Goal: Task Accomplishment & Management: Use online tool/utility

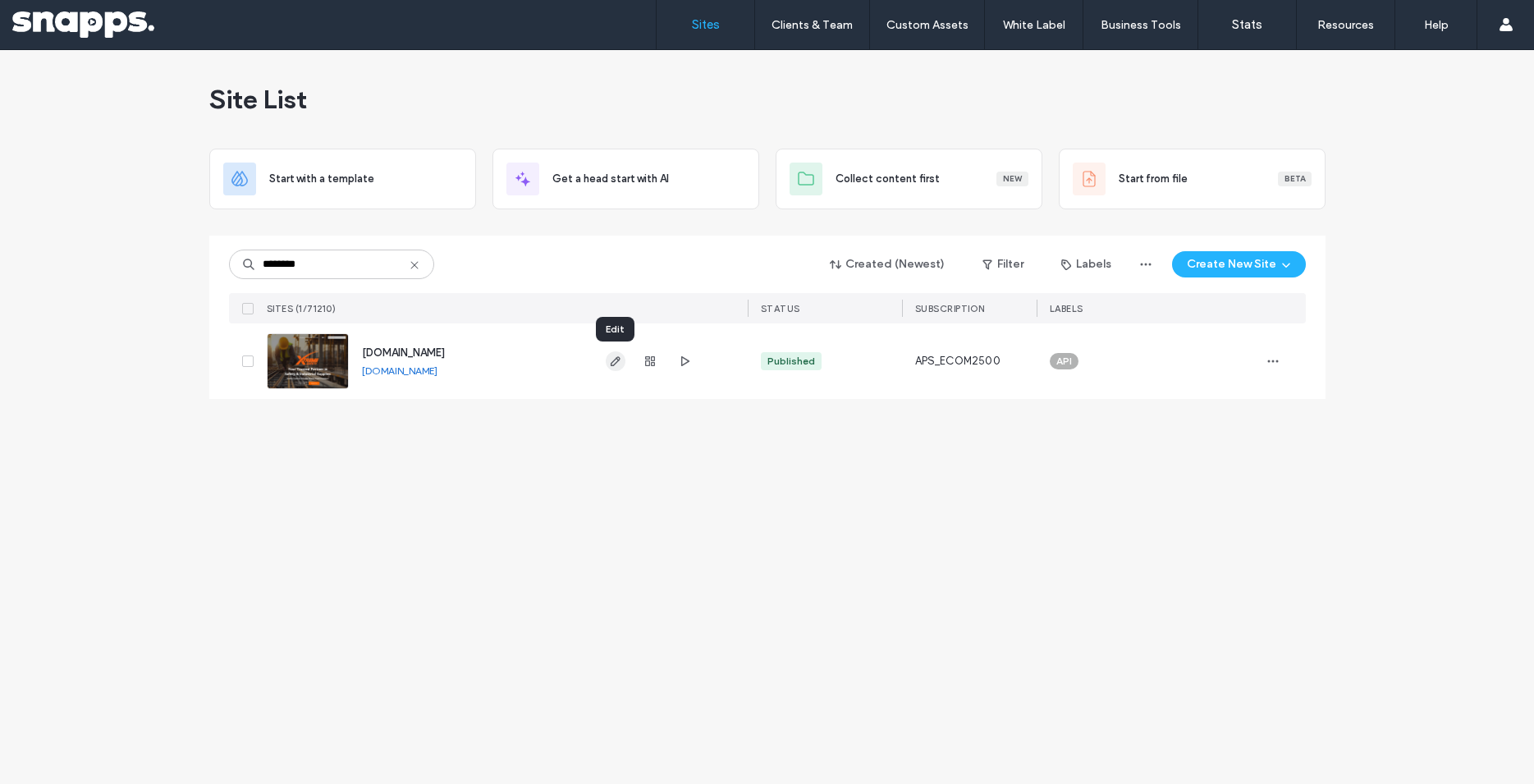
type input "********"
click at [616, 360] on icon "button" at bounding box center [615, 360] width 13 height 13
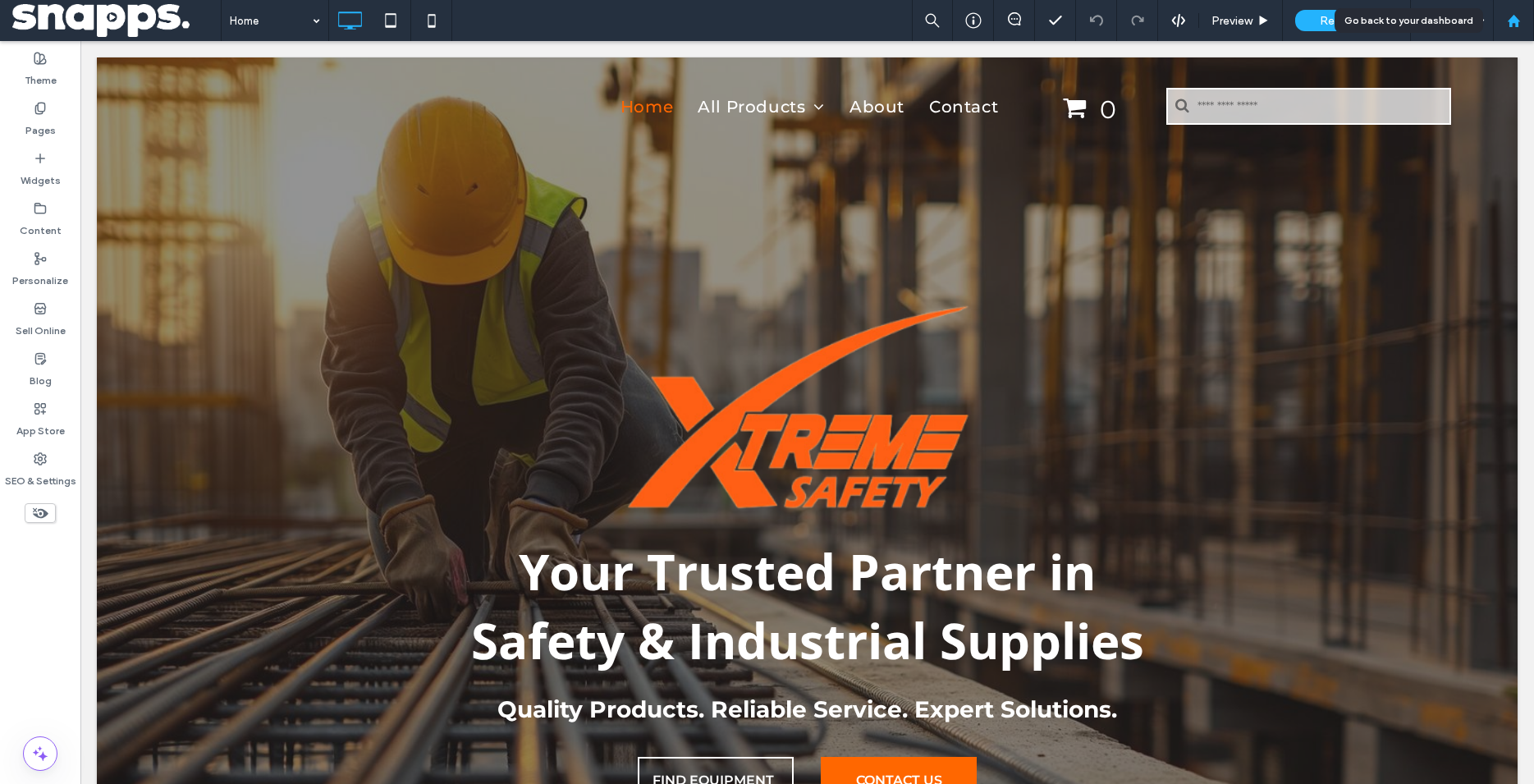
click at [1509, 23] on icon at bounding box center [1514, 21] width 14 height 14
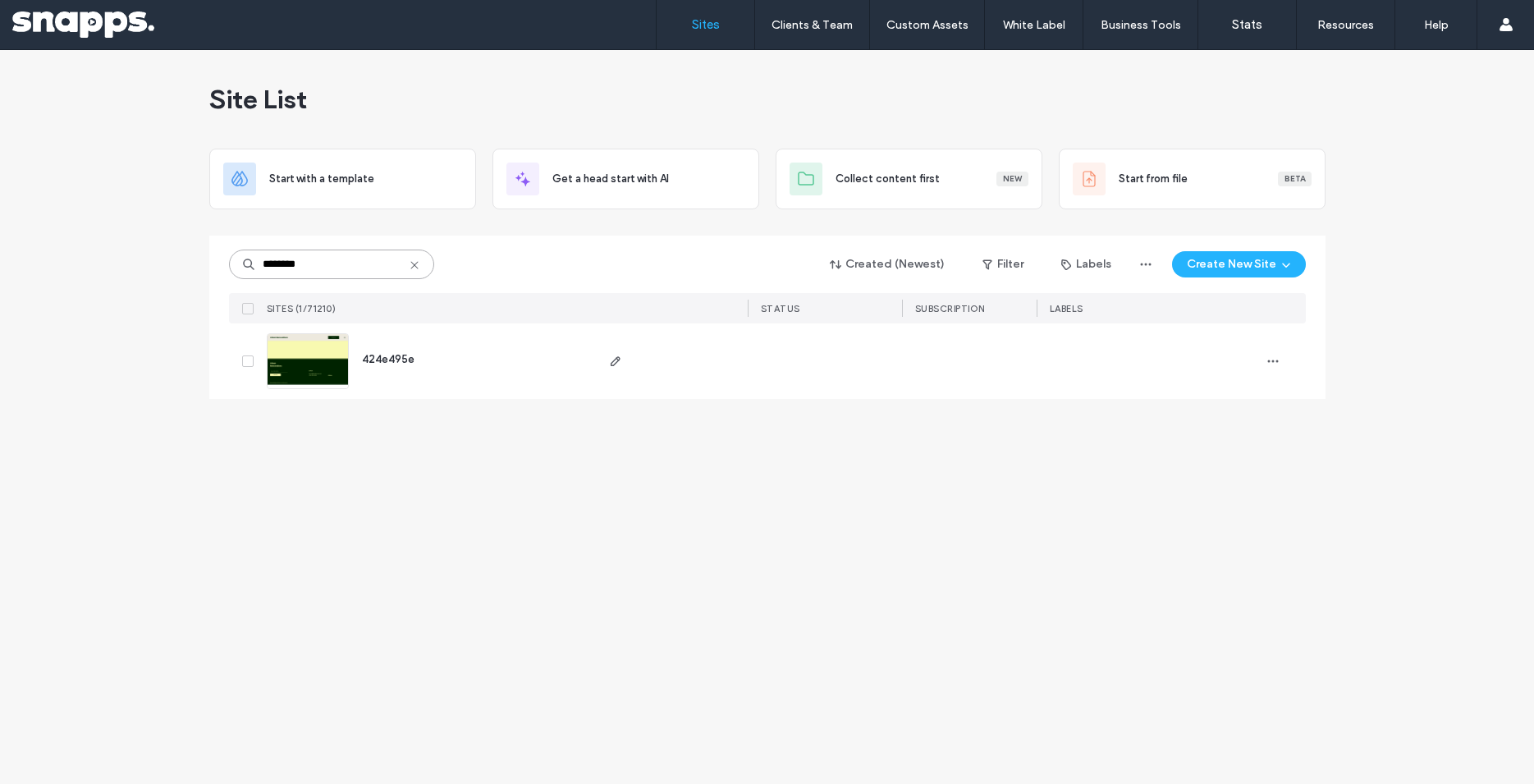
click at [331, 267] on input "********" at bounding box center [332, 264] width 206 height 30
paste input
type input "********"
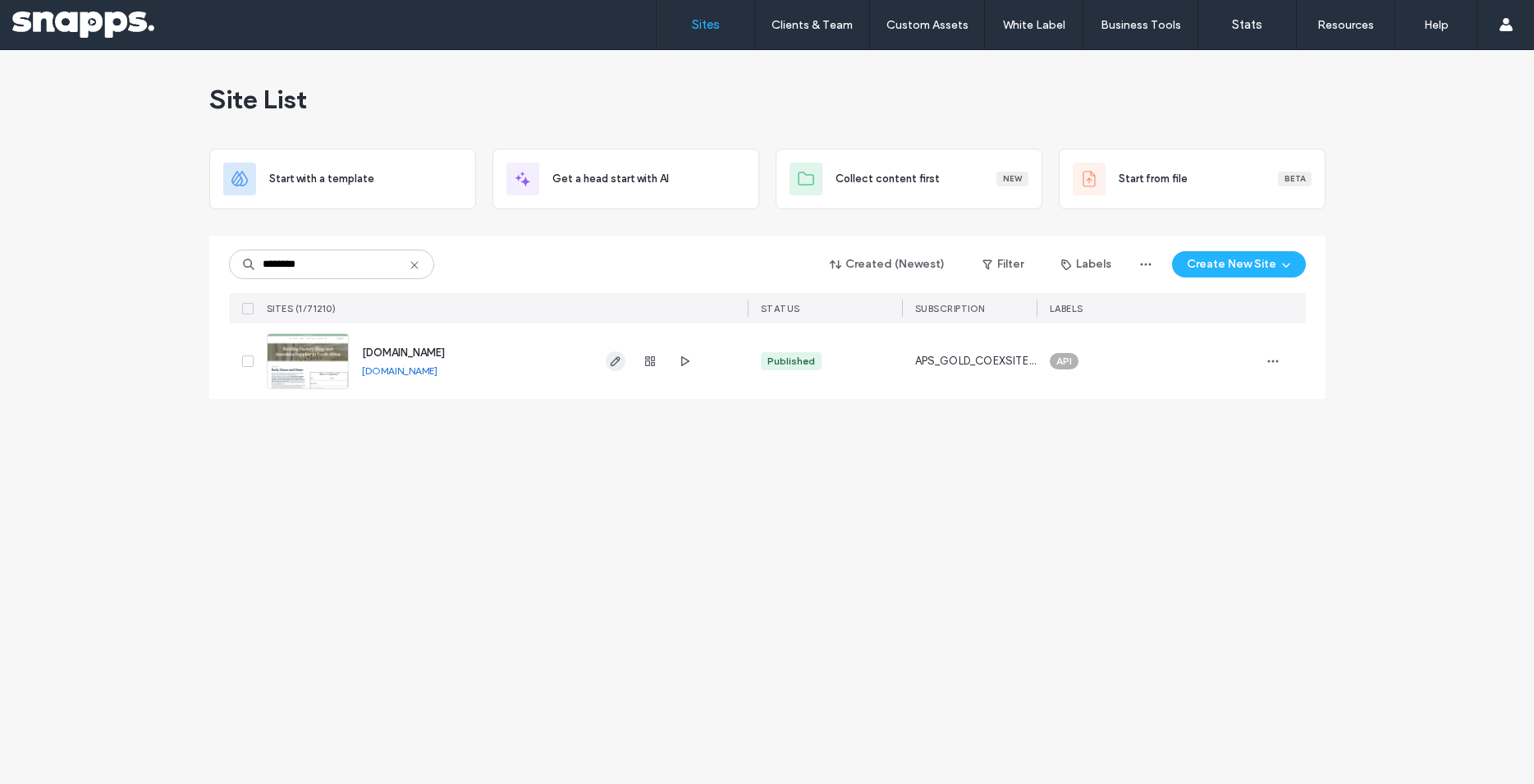
click at [613, 360] on icon "button" at bounding box center [615, 360] width 13 height 13
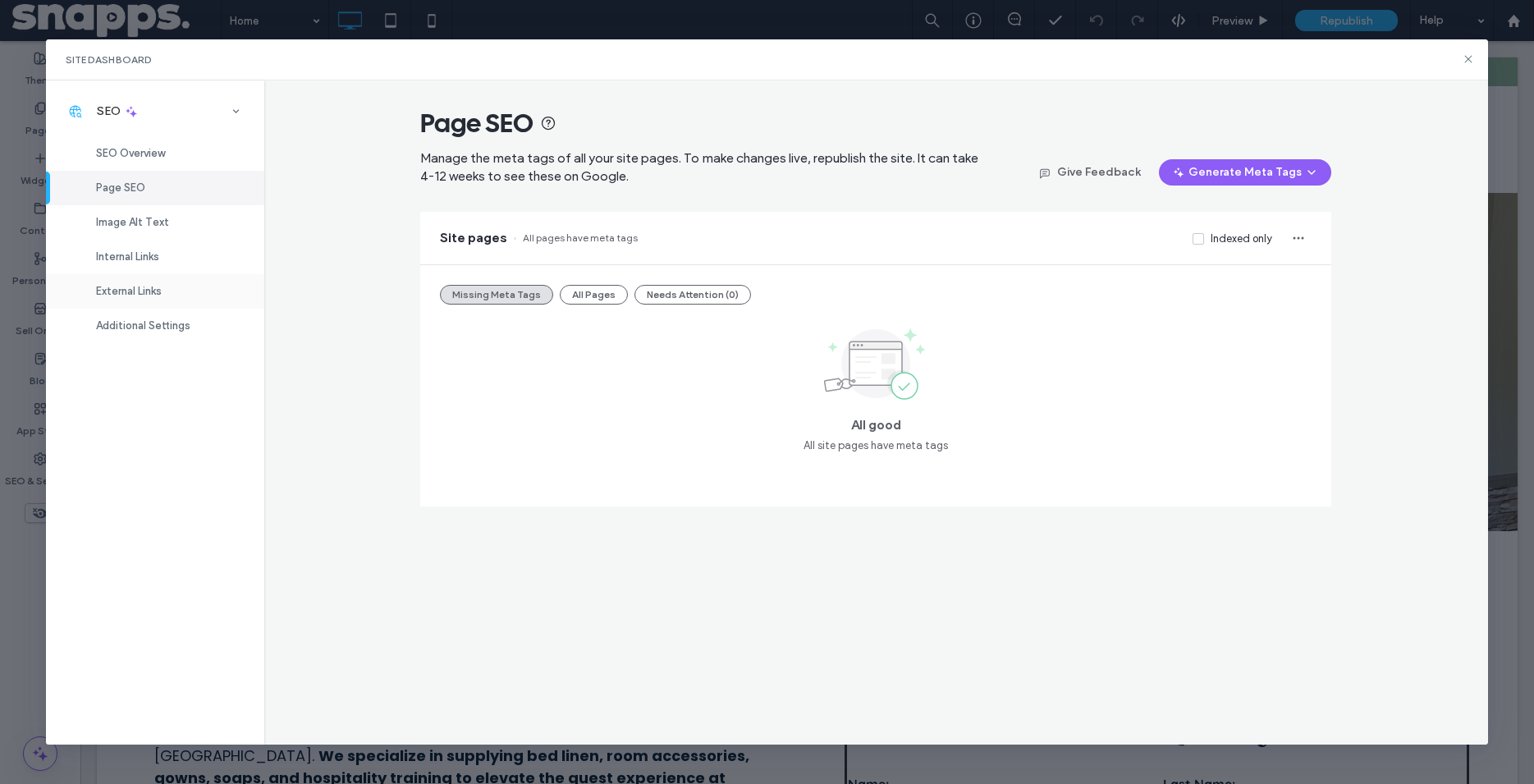
click at [129, 286] on span "External Links" at bounding box center [129, 291] width 66 height 12
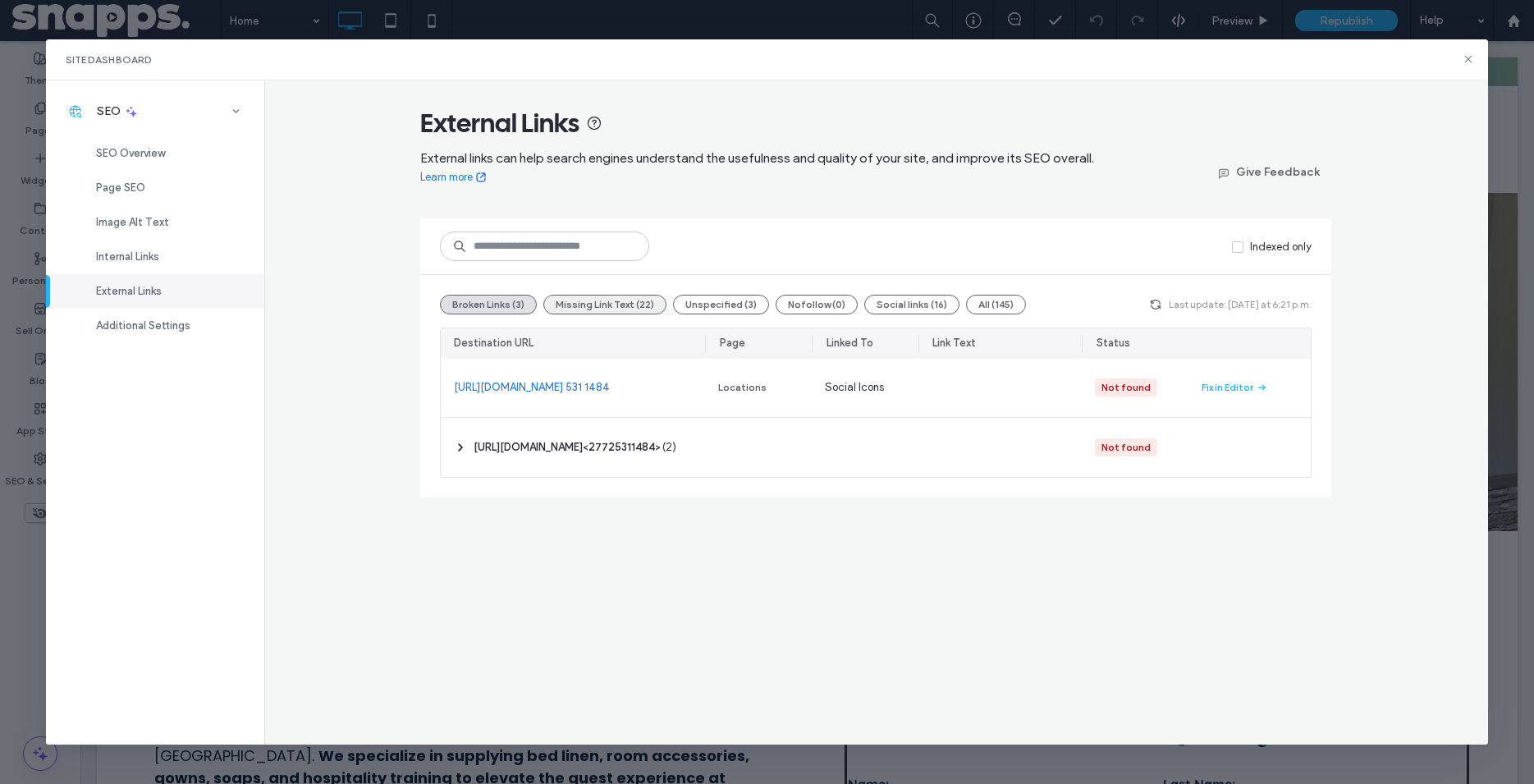
click at [599, 307] on button "Missing Link Text (22)" at bounding box center [605, 304] width 123 height 20
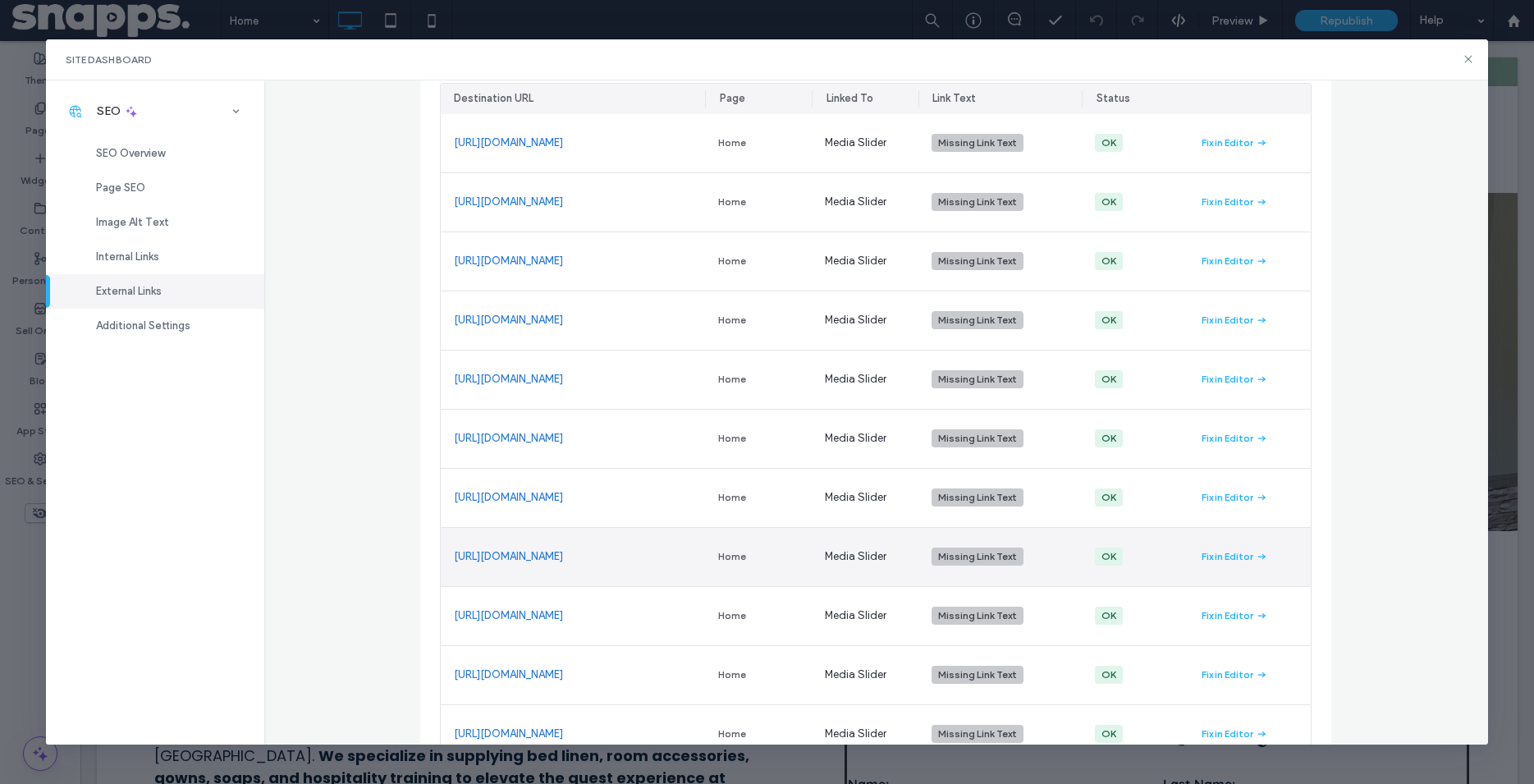
scroll to position [92, 0]
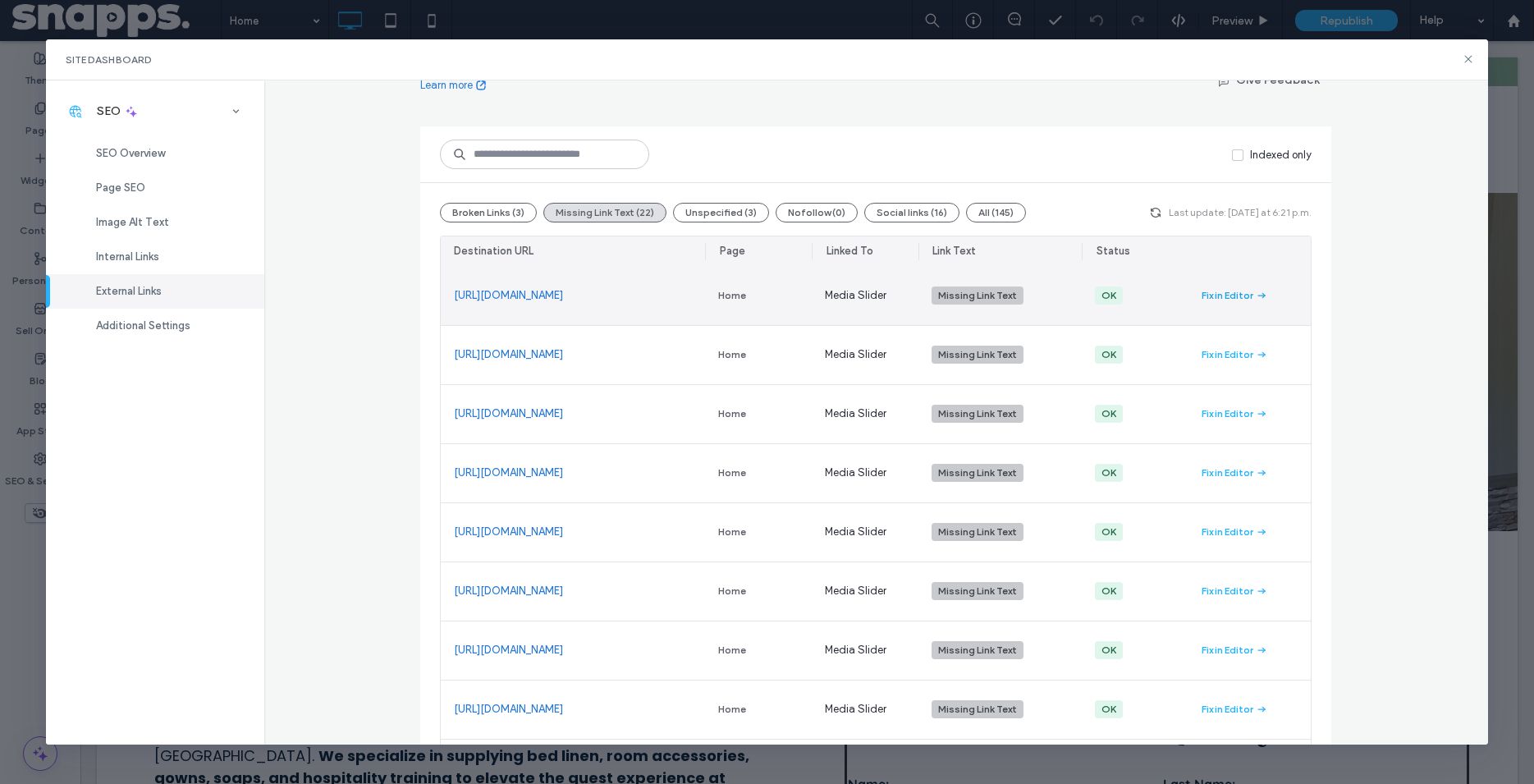
click at [1207, 299] on div "Fix in Editor" at bounding box center [1227, 295] width 52 height 15
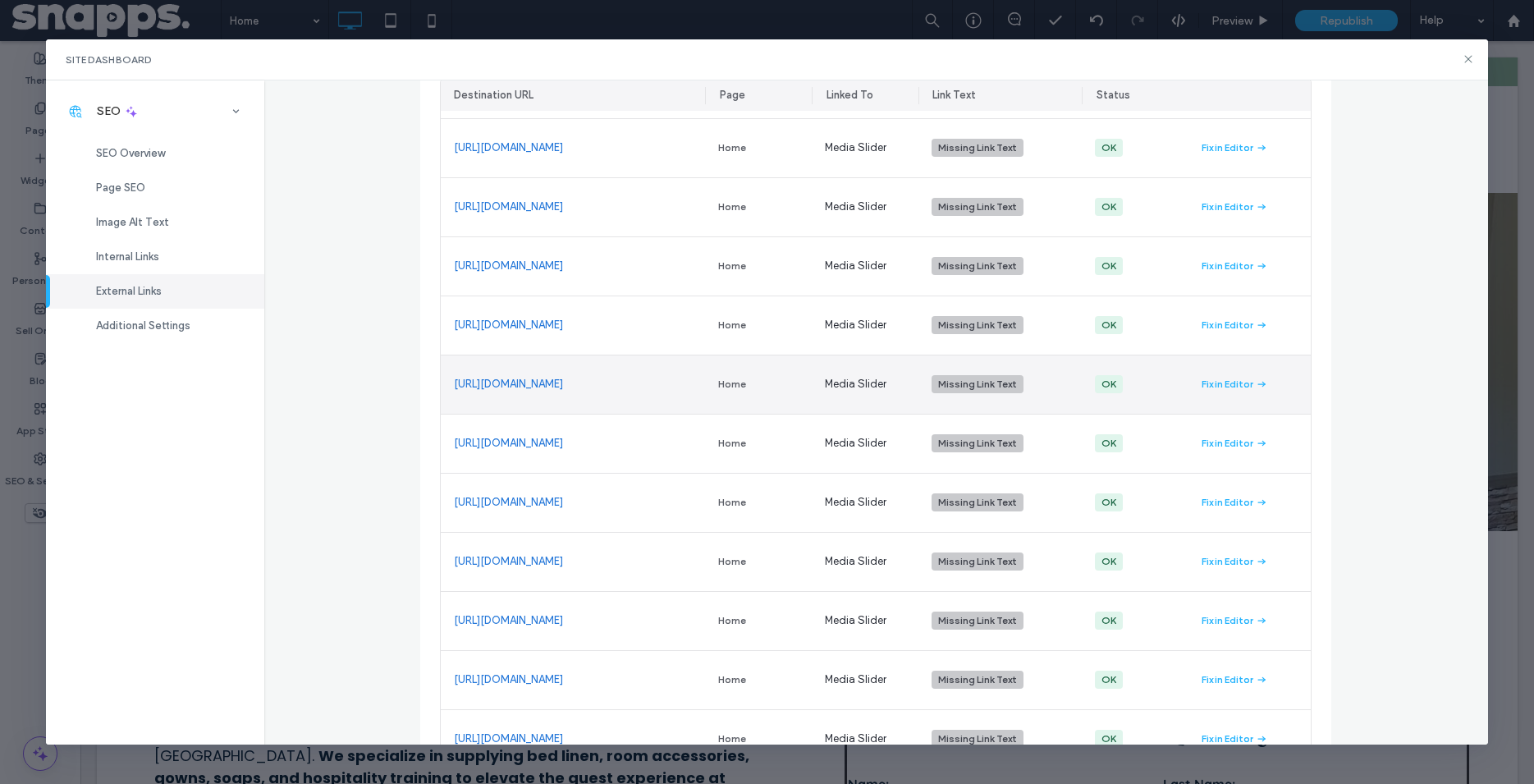
scroll to position [655, 0]
click at [959, 388] on div "Missing Link Text" at bounding box center [977, 382] width 79 height 15
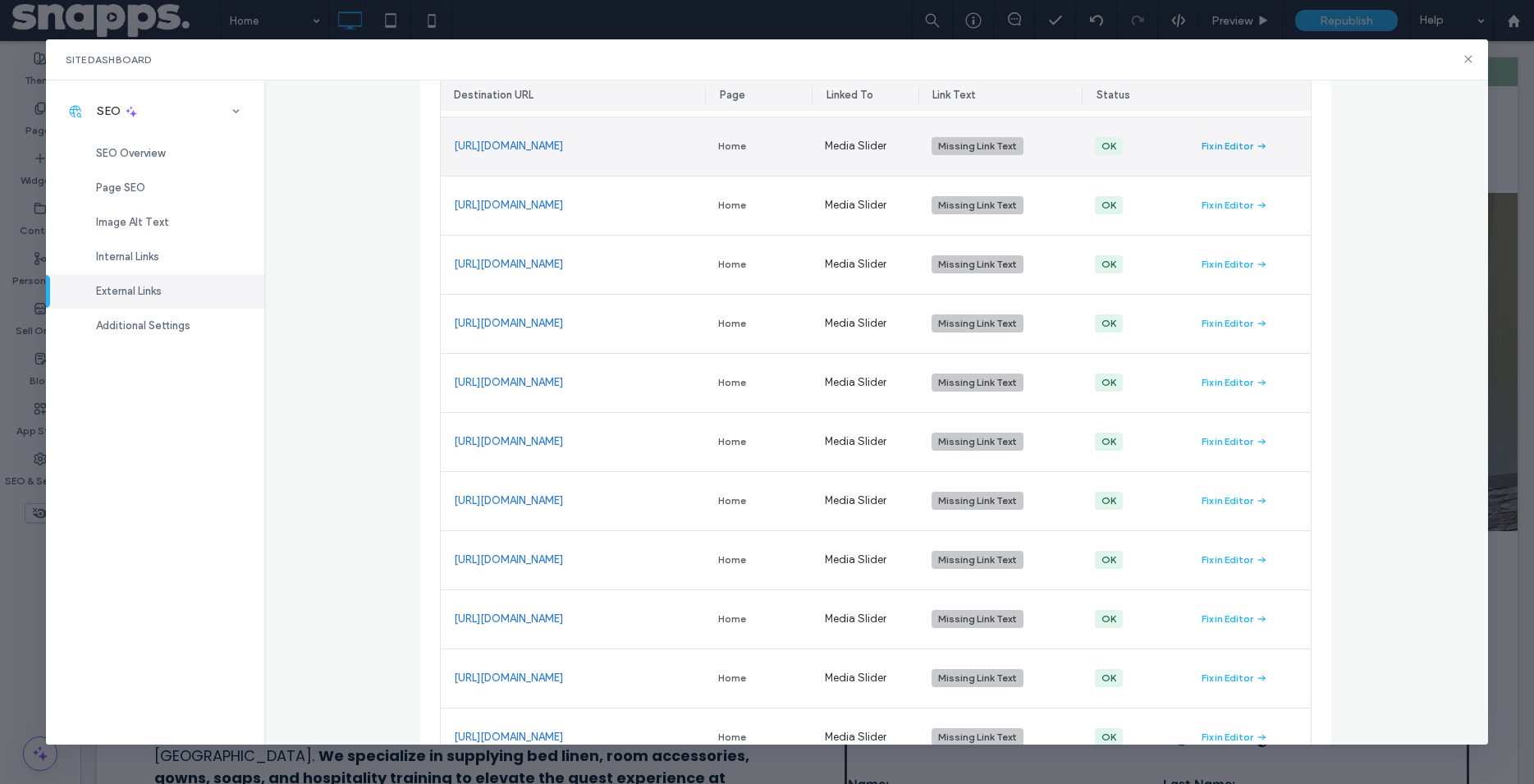
click at [1242, 143] on div "Fix in Editor" at bounding box center [1227, 146] width 52 height 15
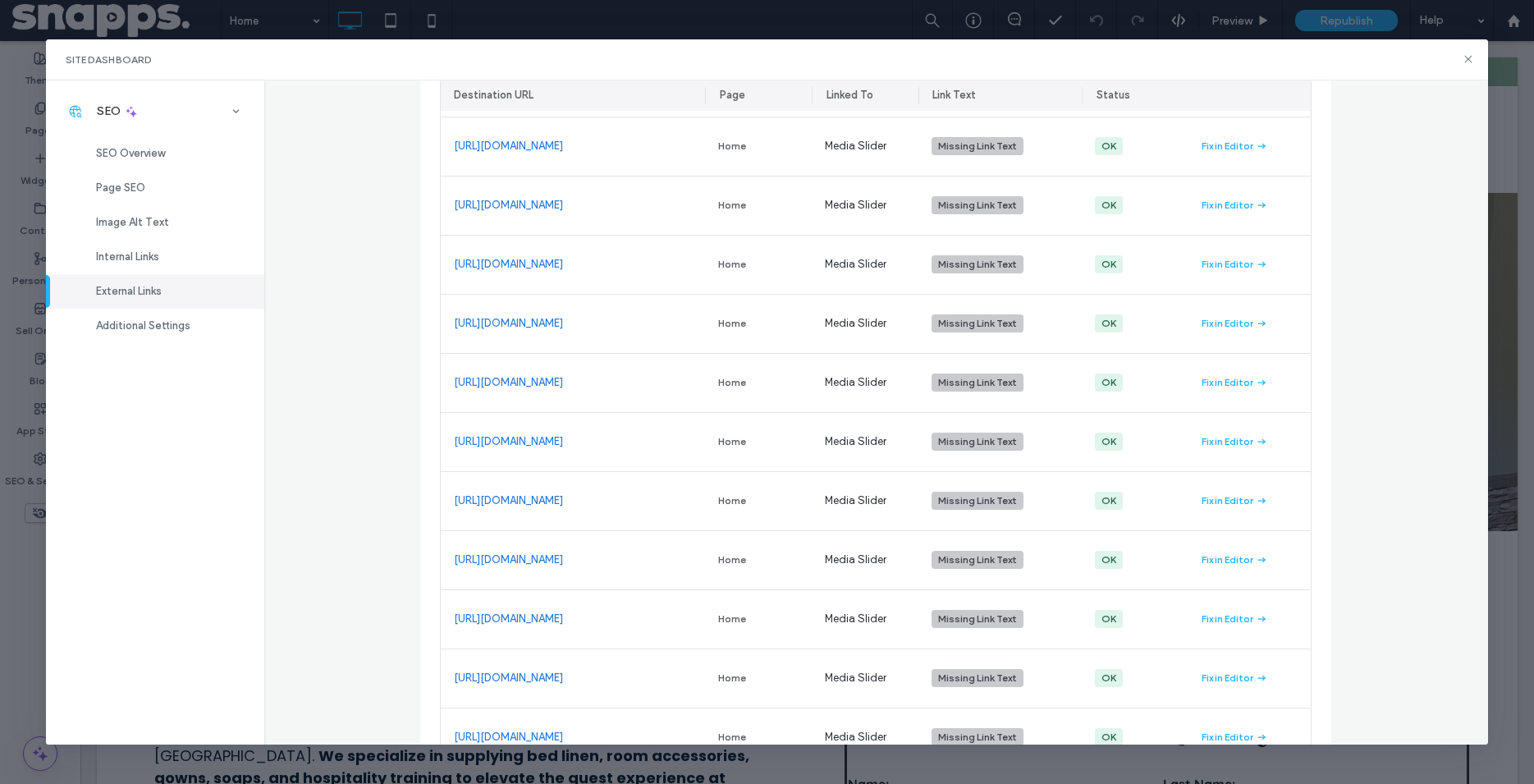
scroll to position [0, 0]
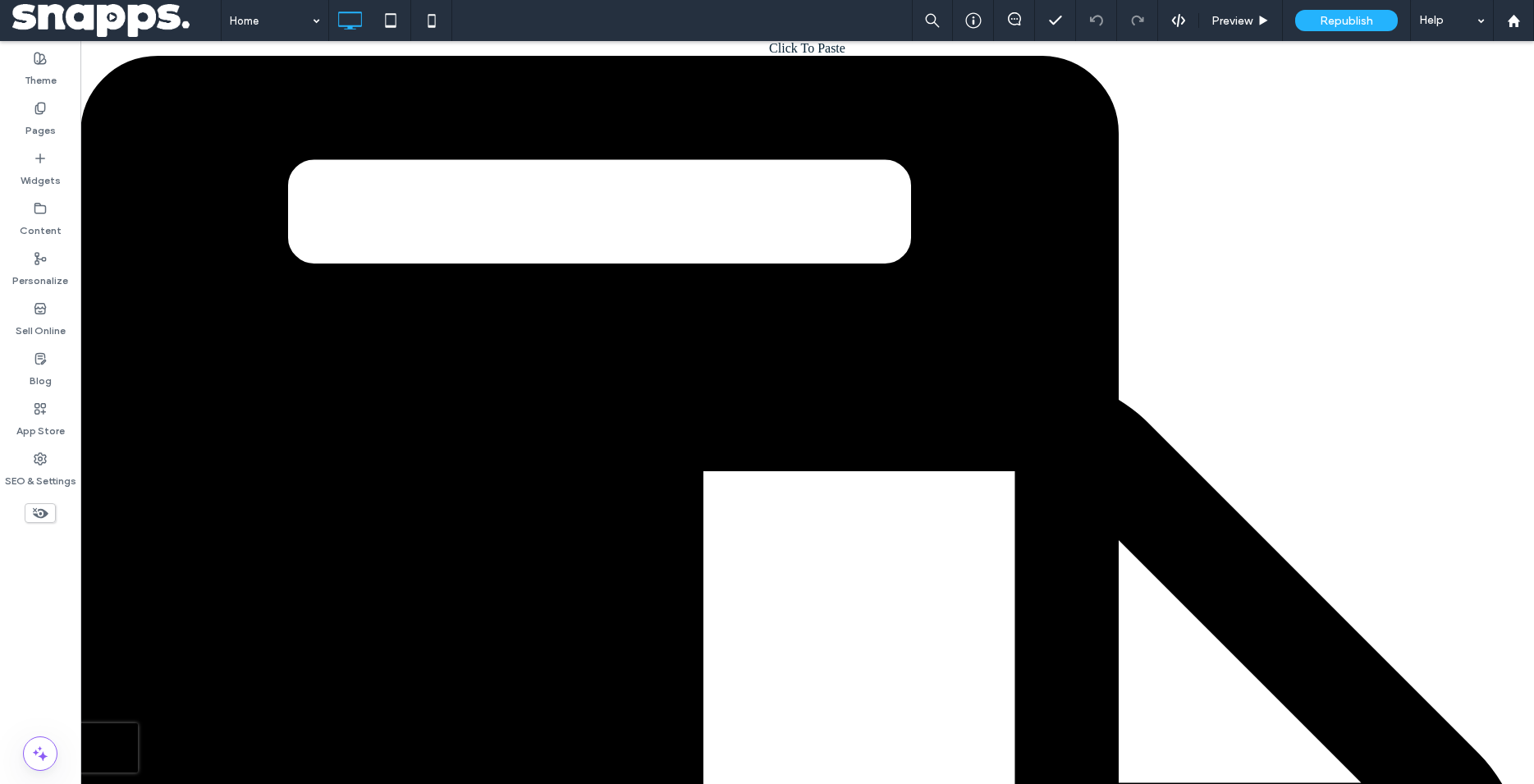
scroll to position [5871, 0]
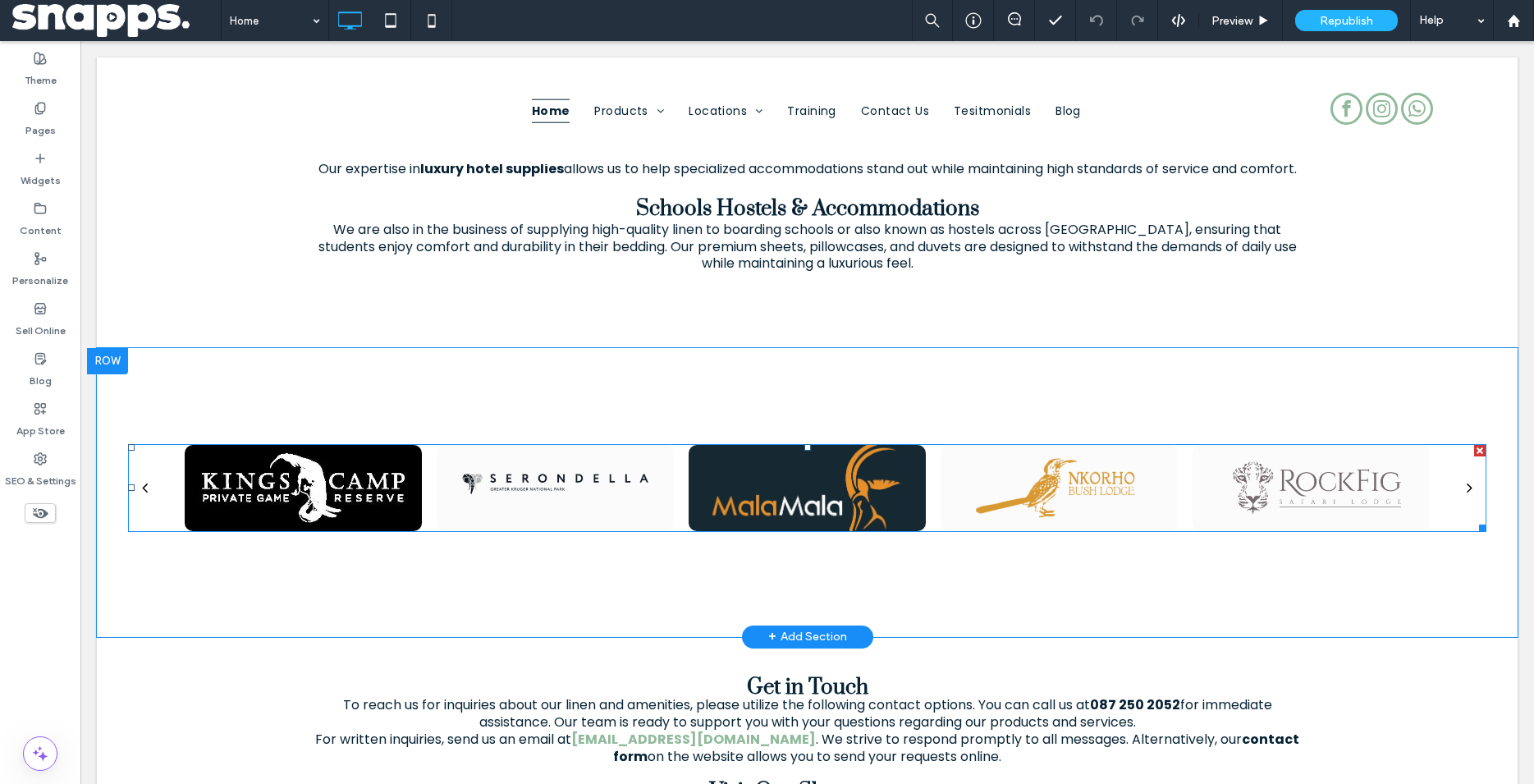
click at [550, 482] on div at bounding box center [555, 494] width 237 height 24
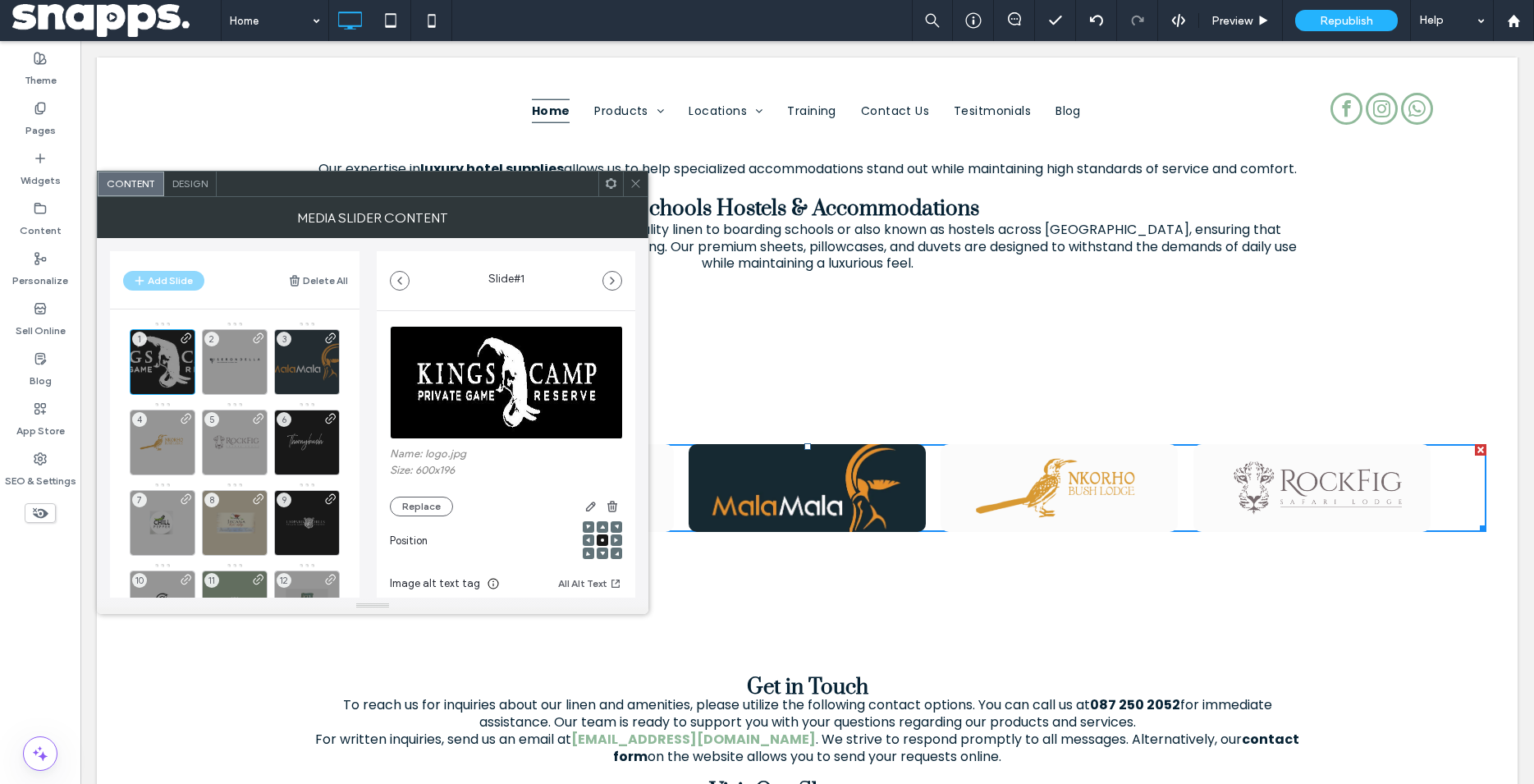
scroll to position [0, 0]
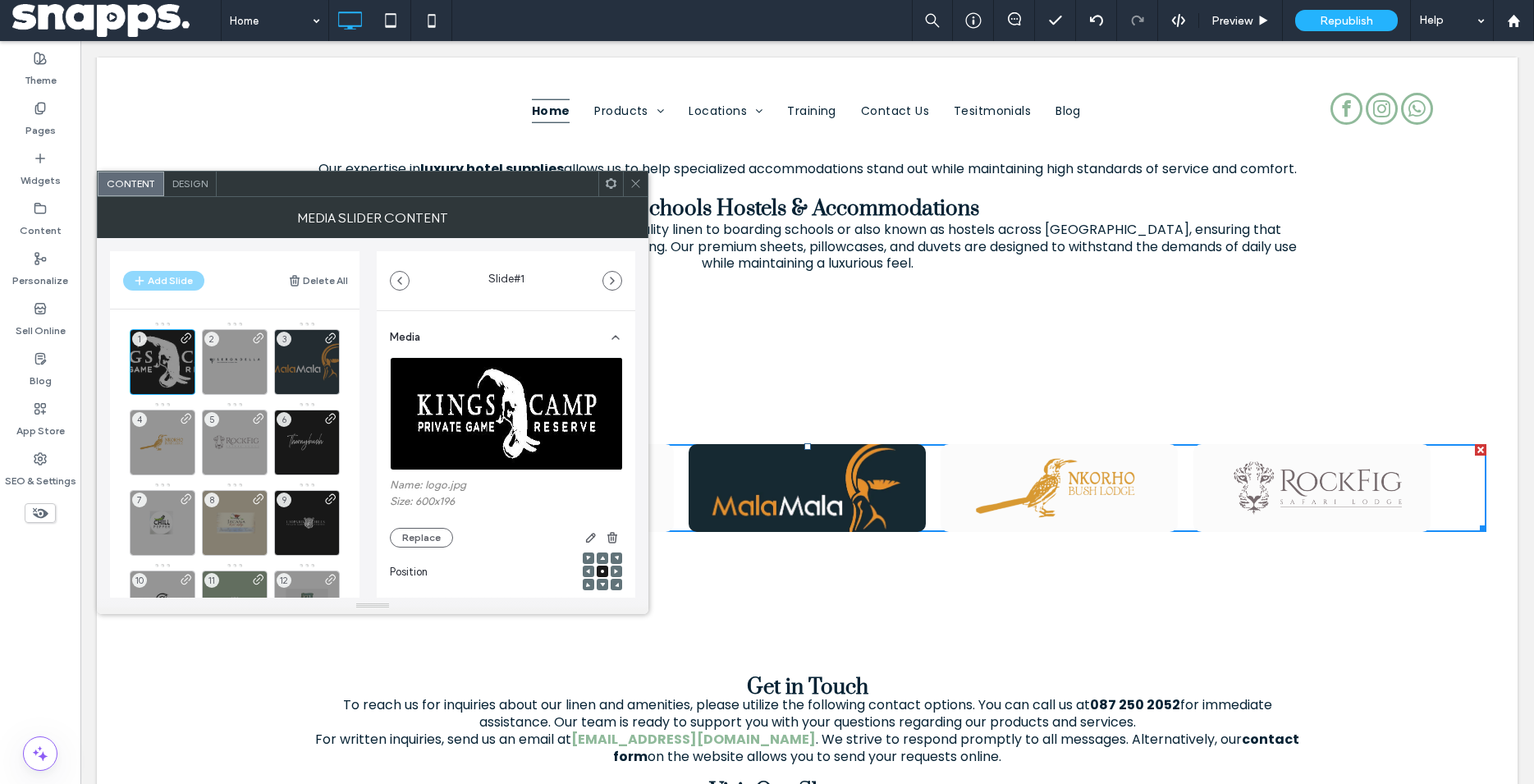
click at [634, 186] on icon at bounding box center [636, 184] width 12 height 12
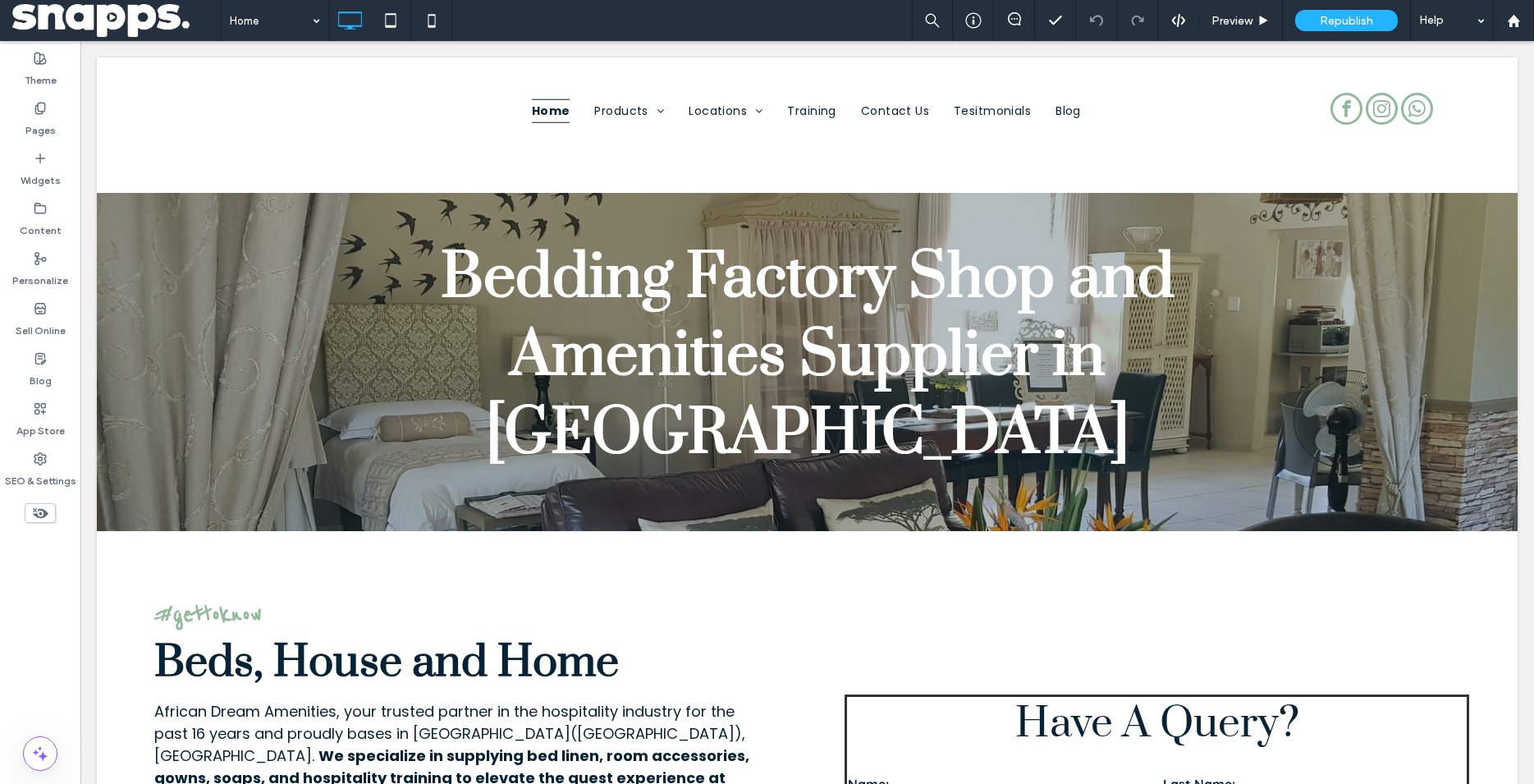
scroll to position [5871, 0]
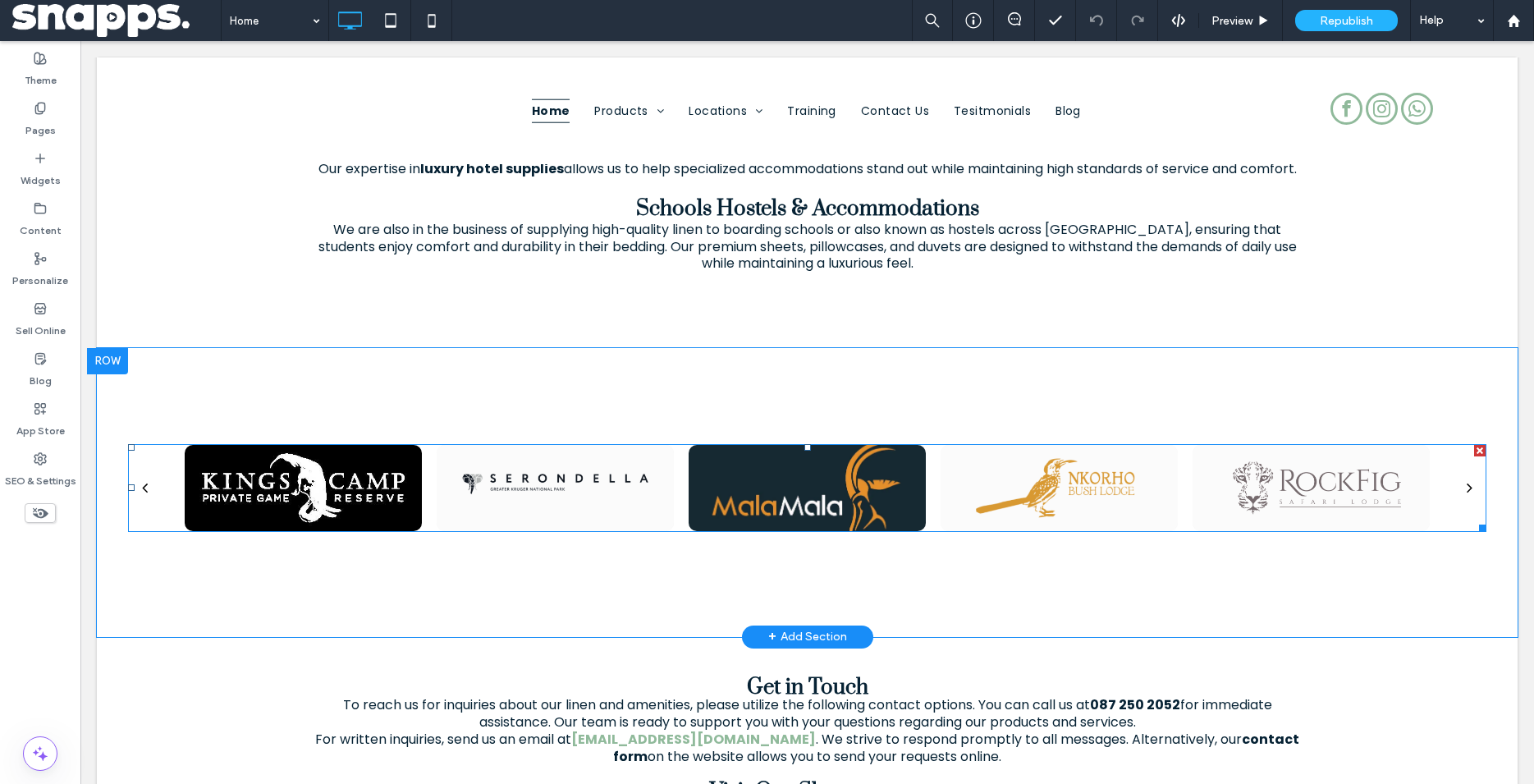
click at [737, 472] on div at bounding box center [807, 487] width 237 height 87
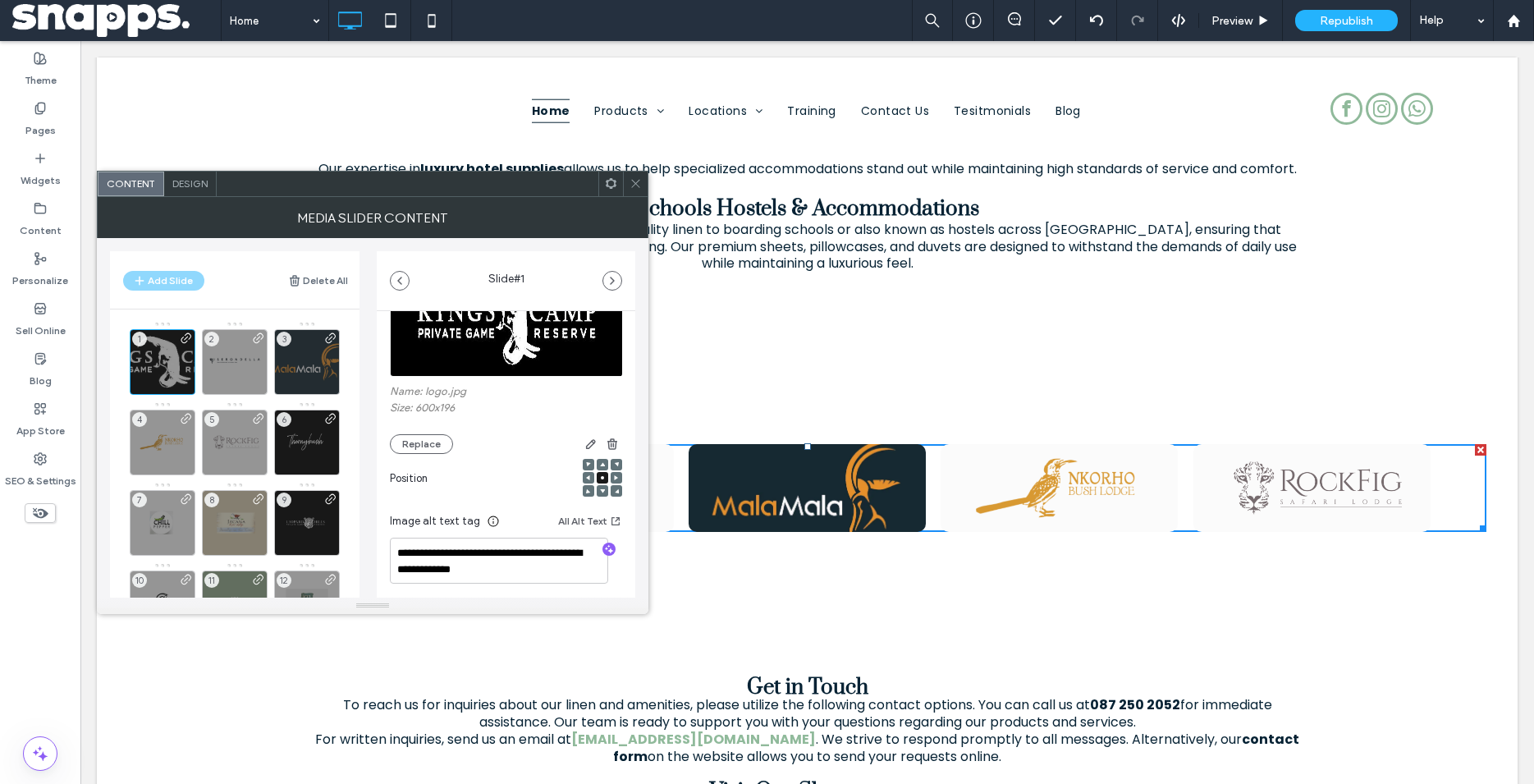
scroll to position [0, 0]
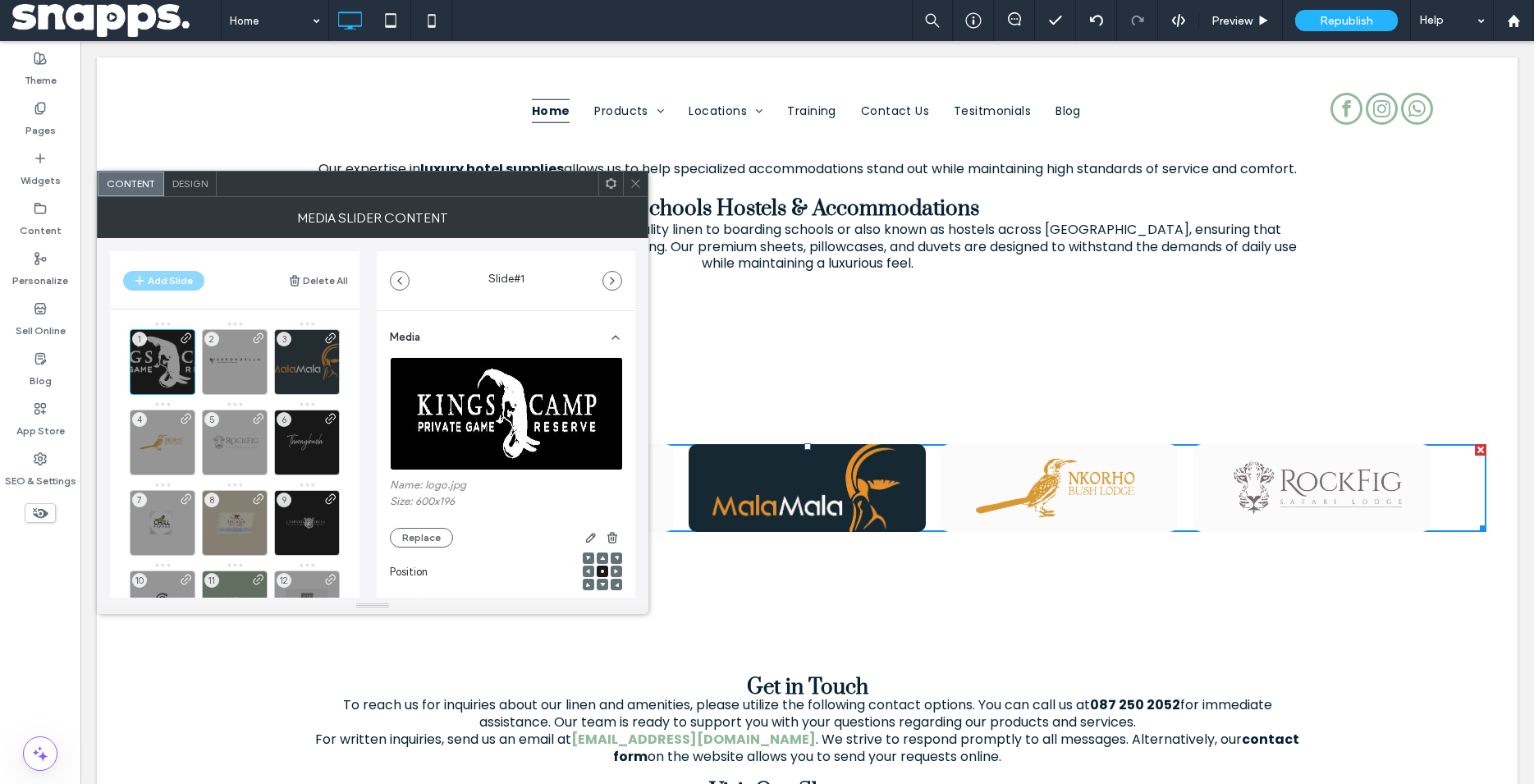
click at [634, 184] on icon at bounding box center [636, 184] width 12 height 12
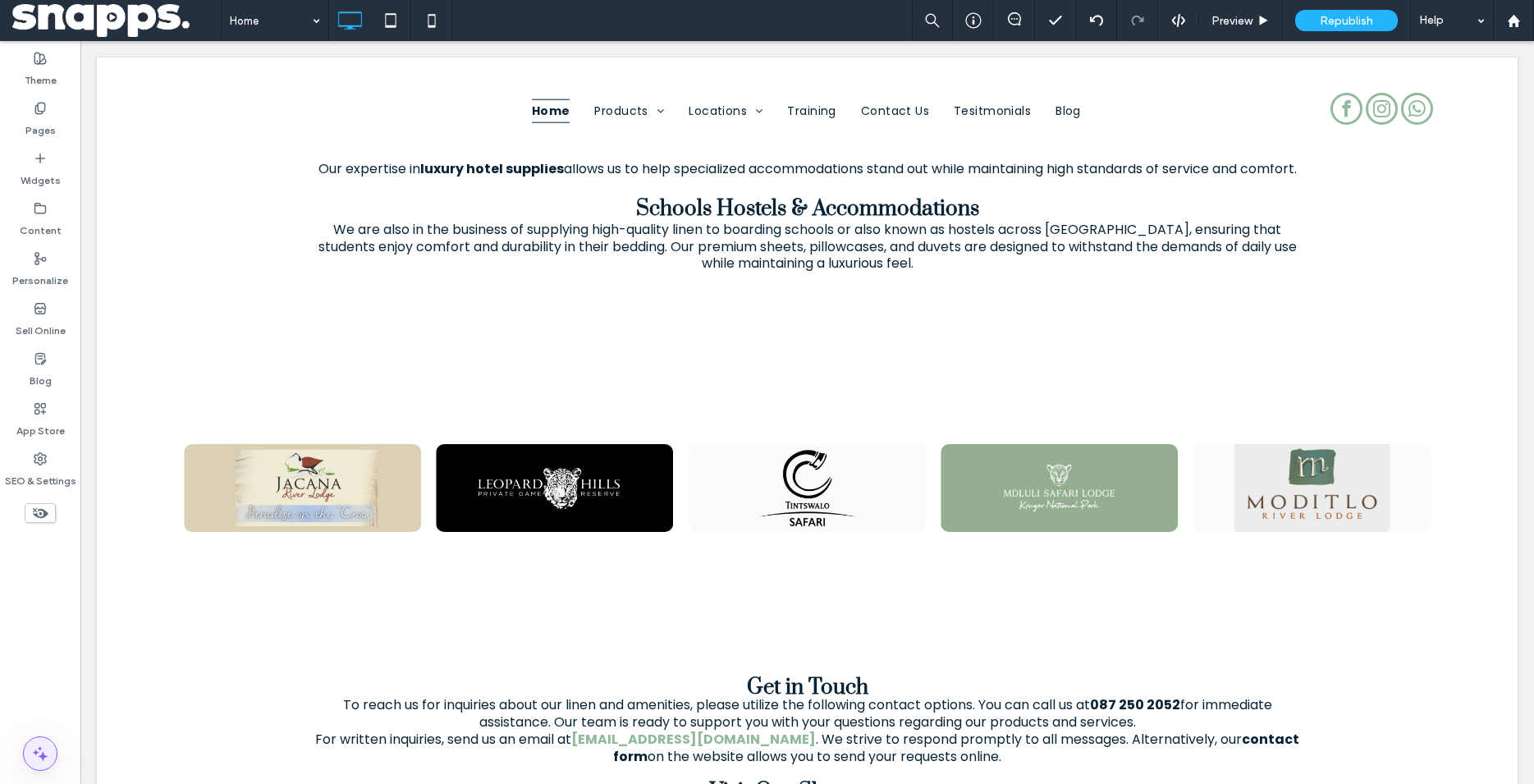
click at [42, 746] on icon at bounding box center [40, 753] width 20 height 20
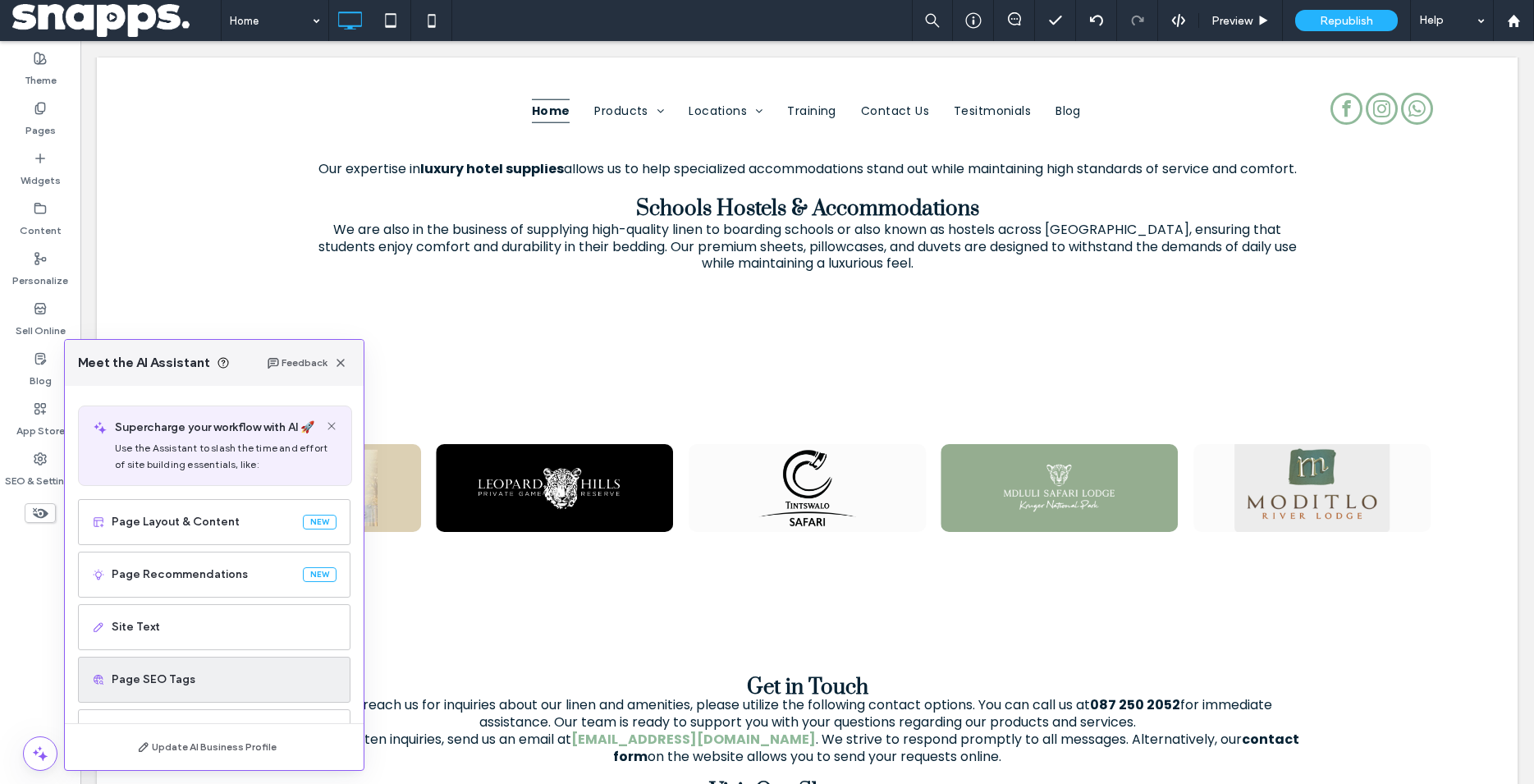
click at [158, 683] on span "Page SEO Tags" at bounding box center [224, 679] width 225 height 17
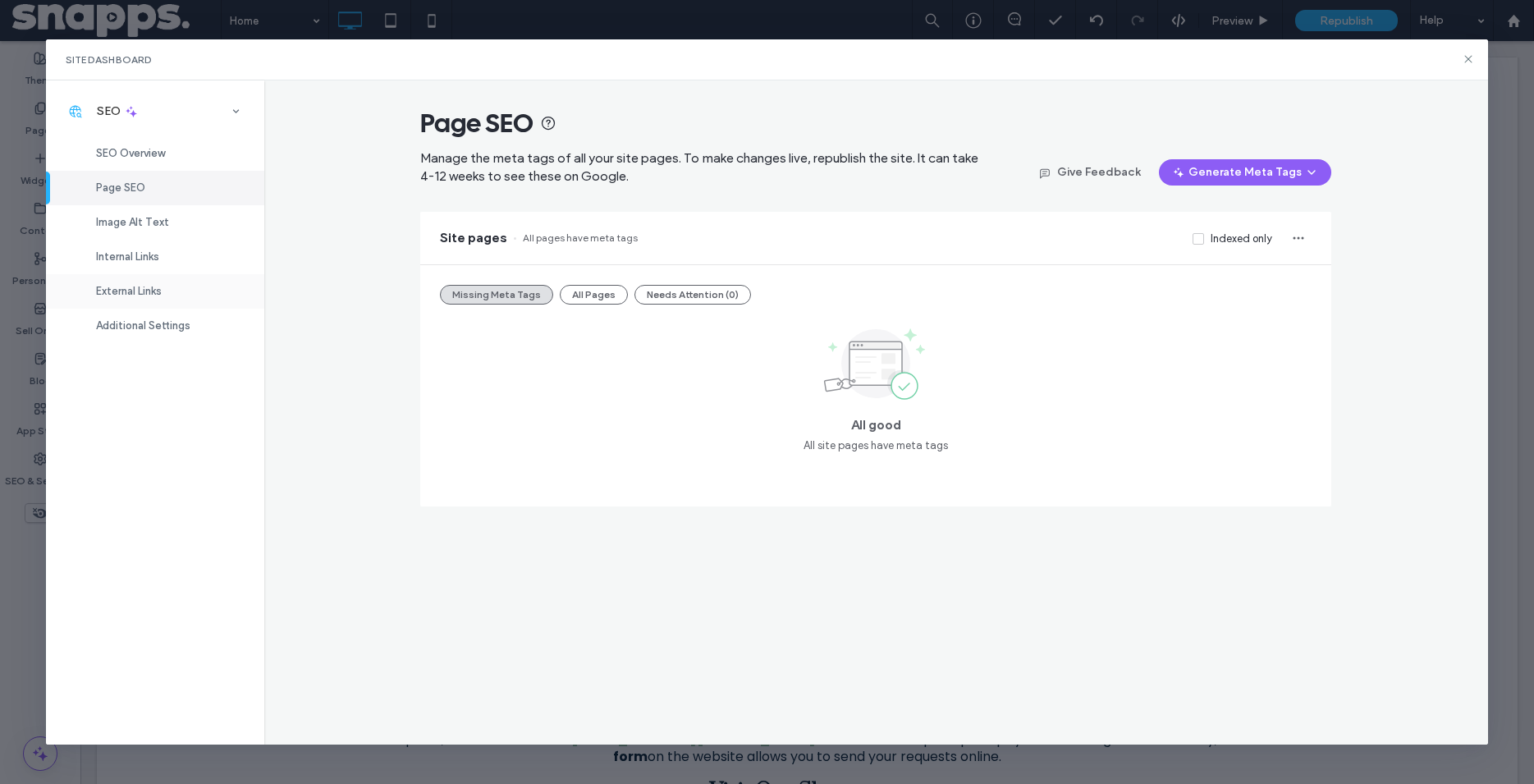
click at [144, 295] on span "External Links" at bounding box center [129, 291] width 66 height 12
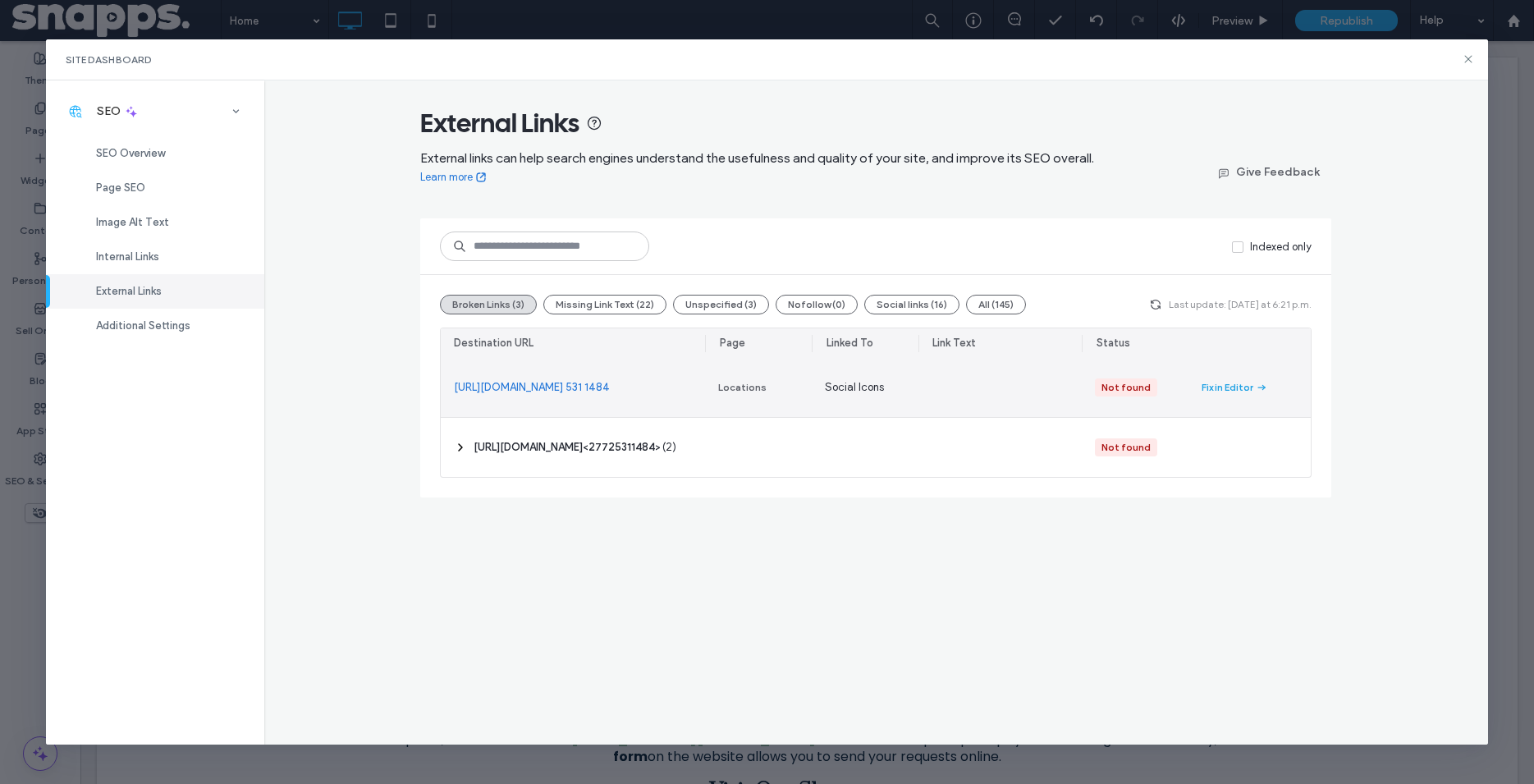
click at [1251, 389] on div "Fix in Editor" at bounding box center [1227, 387] width 52 height 15
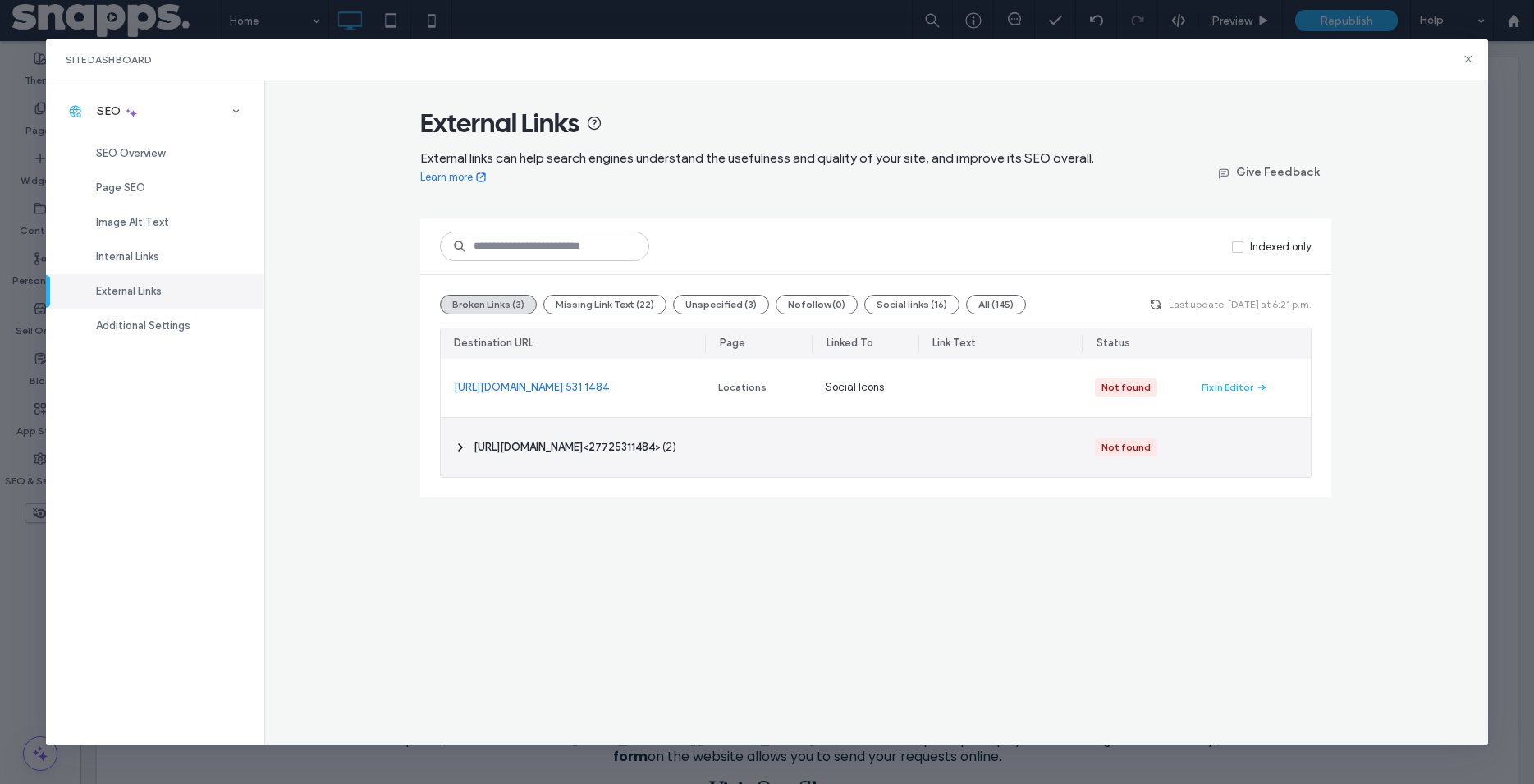
click at [466, 445] on icon at bounding box center [460, 447] width 13 height 13
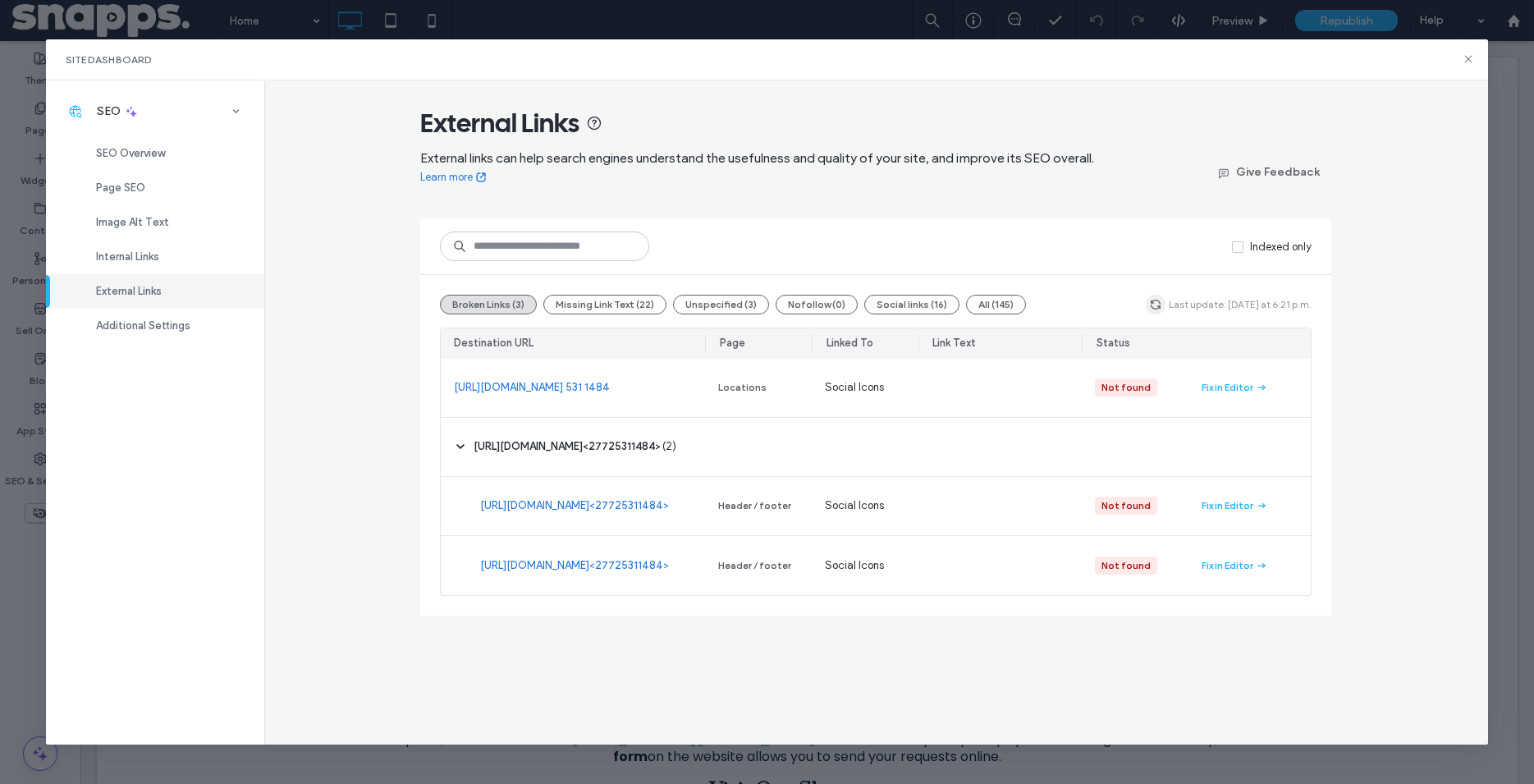
click at [1162, 306] on icon "button" at bounding box center [1155, 304] width 13 height 13
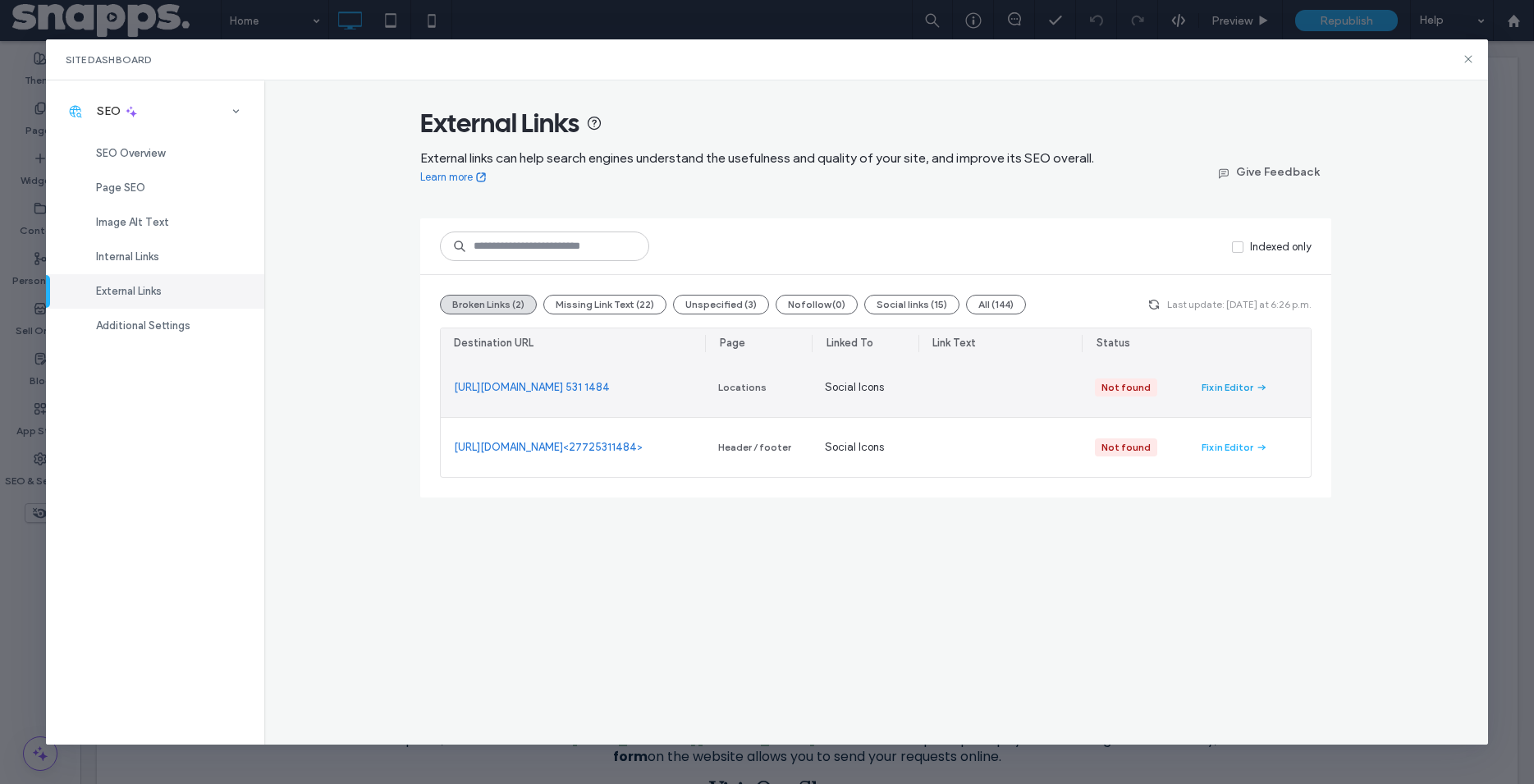
click at [1225, 389] on div "Fix in Editor" at bounding box center [1227, 387] width 52 height 15
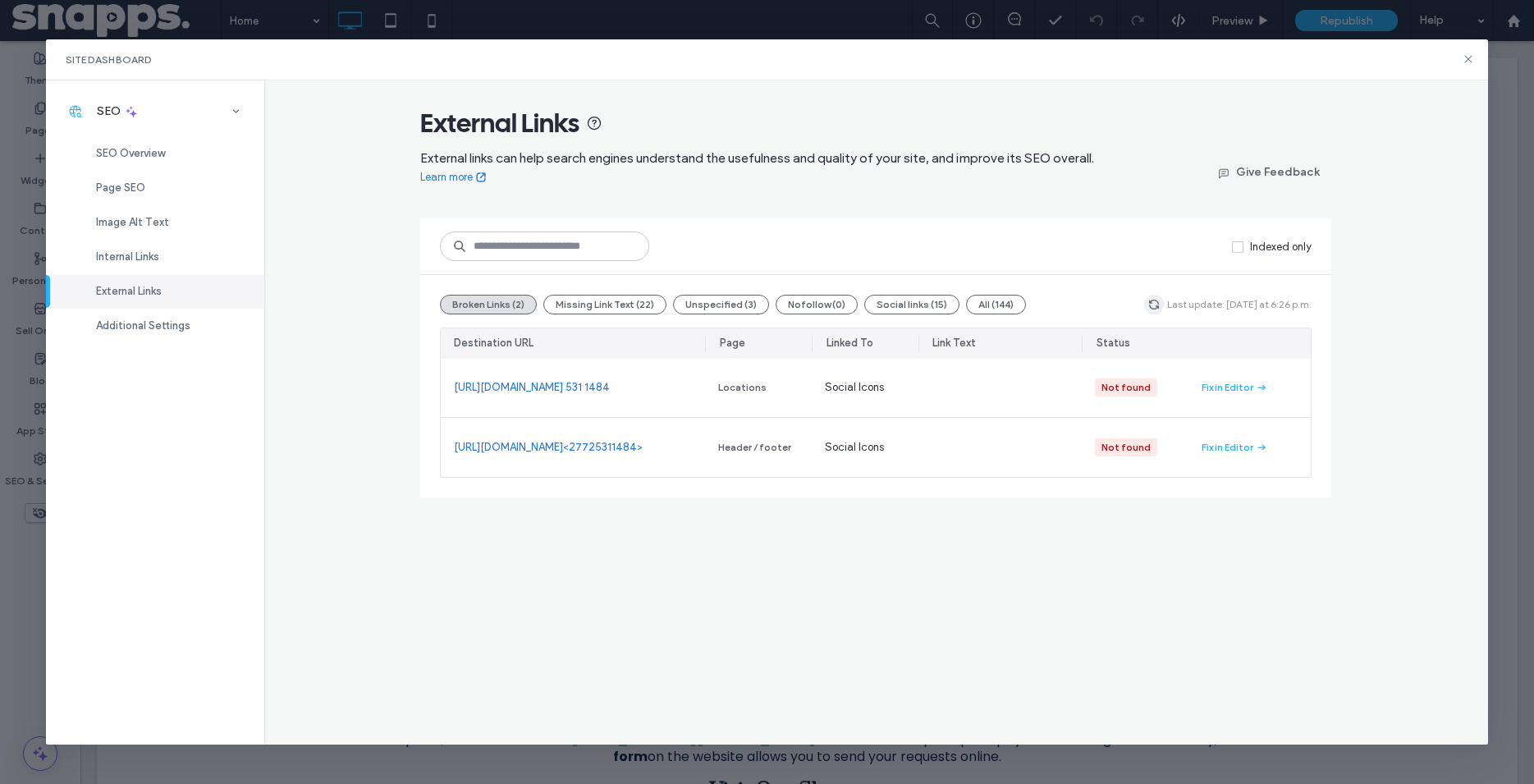
click at [1159, 298] on span "button" at bounding box center [1154, 304] width 20 height 20
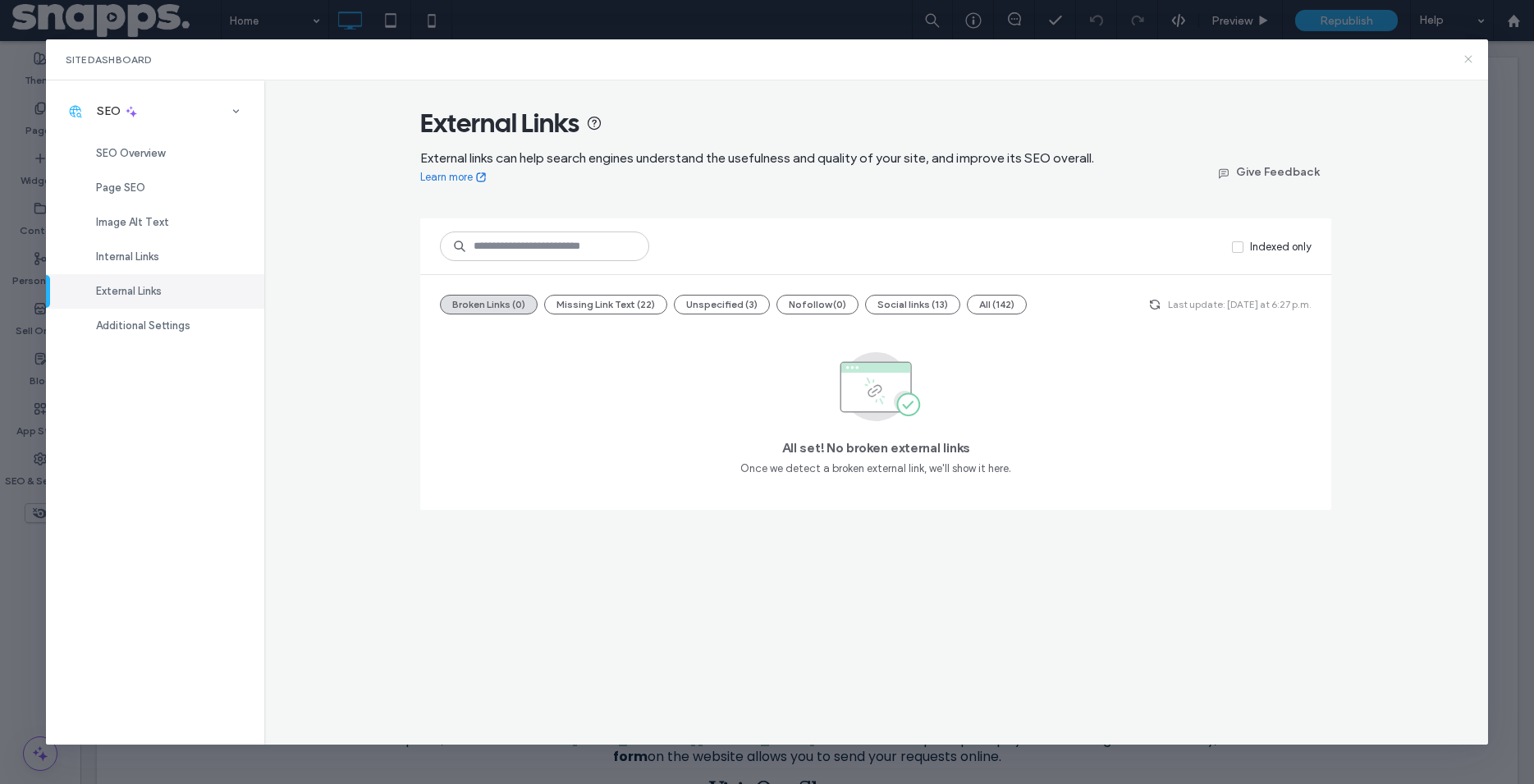
click at [1470, 61] on use at bounding box center [1468, 60] width 7 height 7
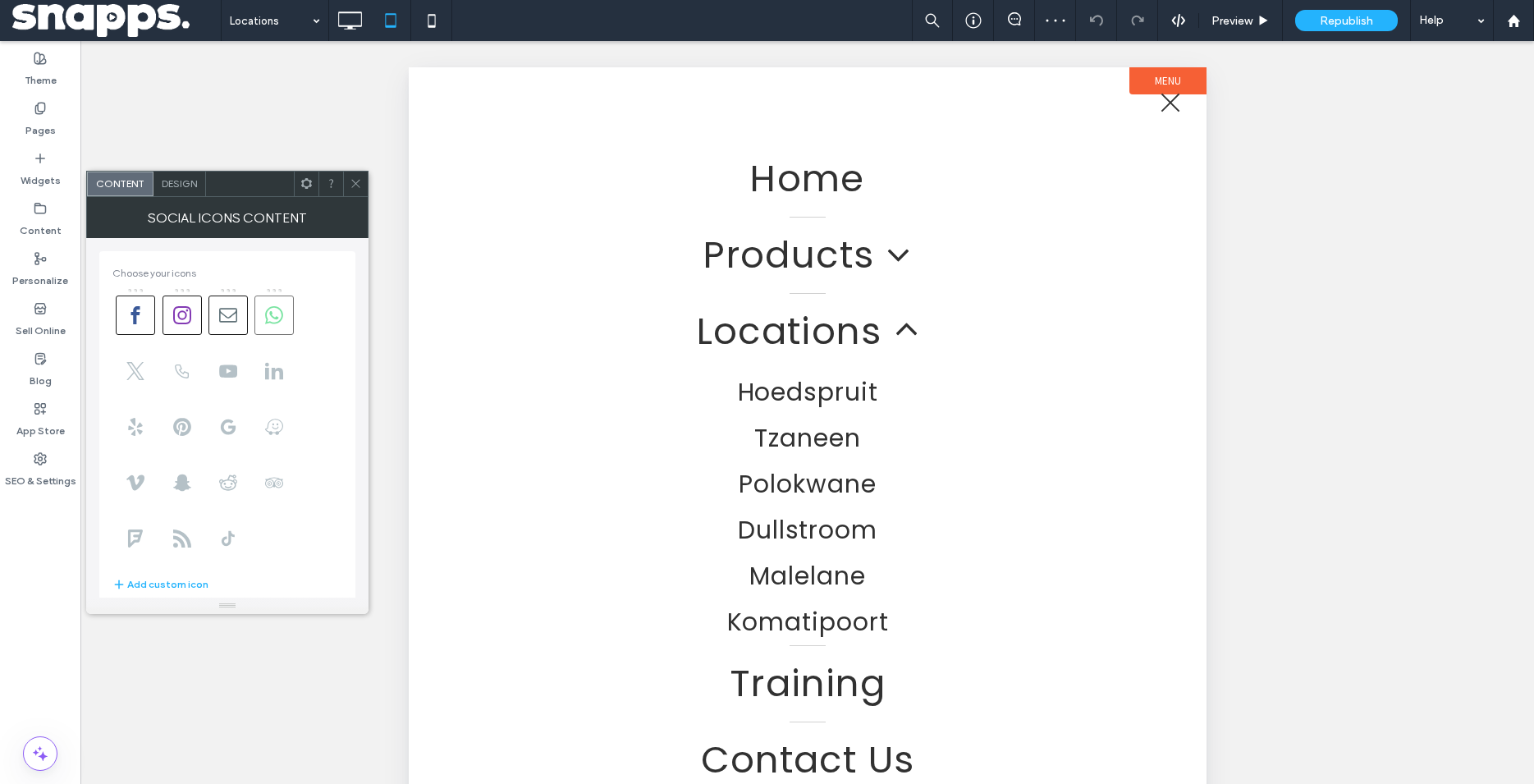
scroll to position [402, 0]
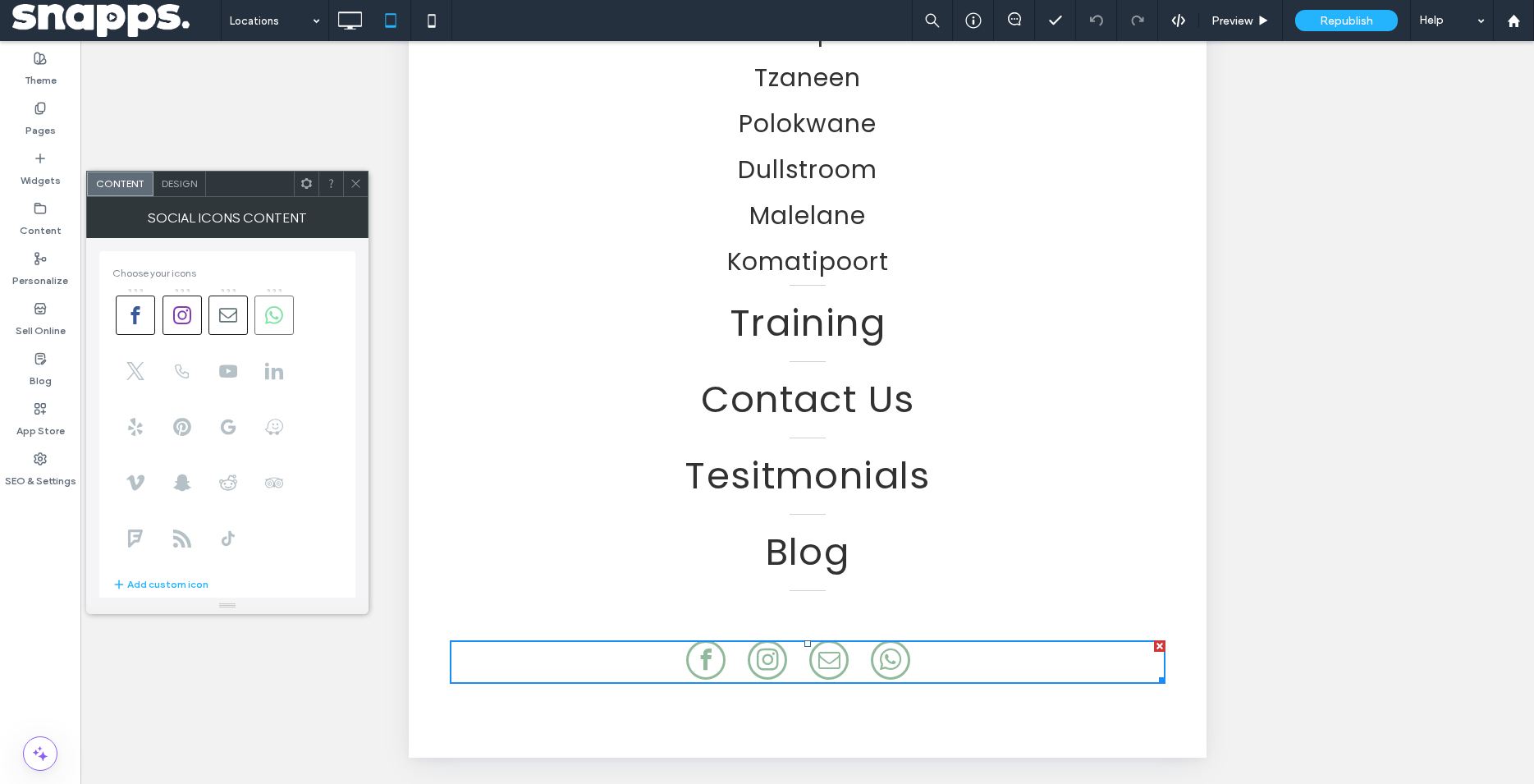
click at [284, 326] on span at bounding box center [274, 315] width 39 height 39
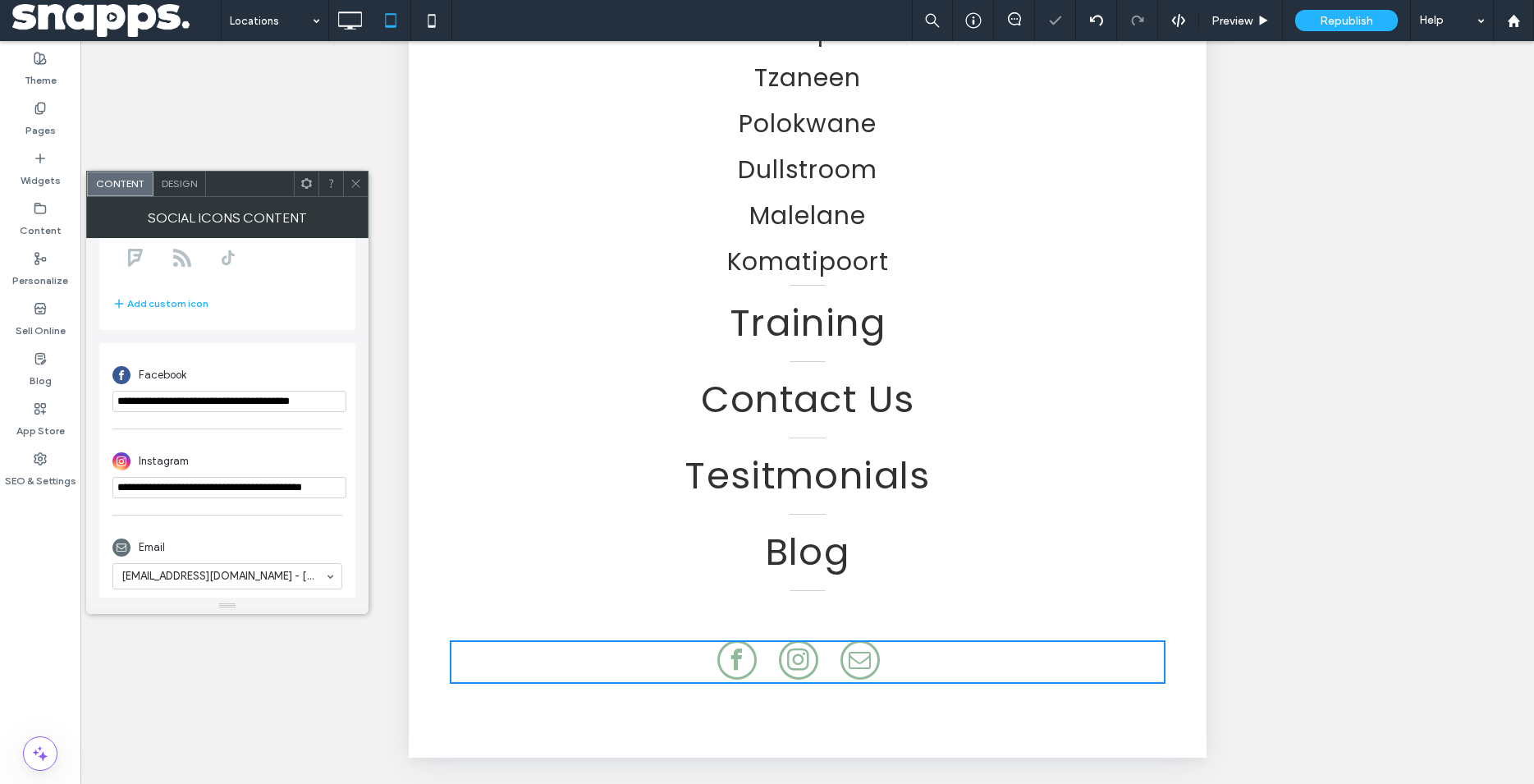
scroll to position [290, 0]
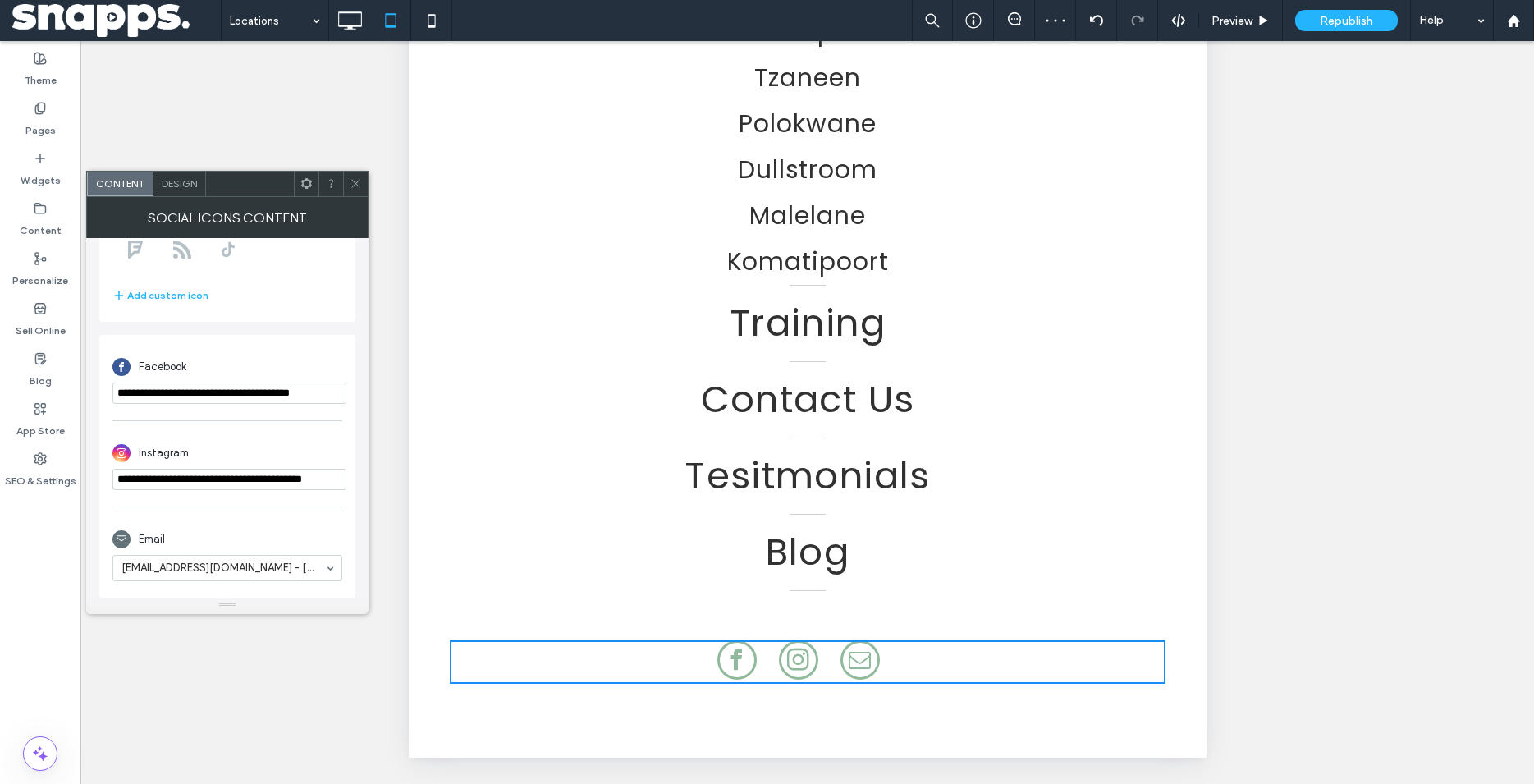
click at [348, 185] on div at bounding box center [355, 184] width 25 height 24
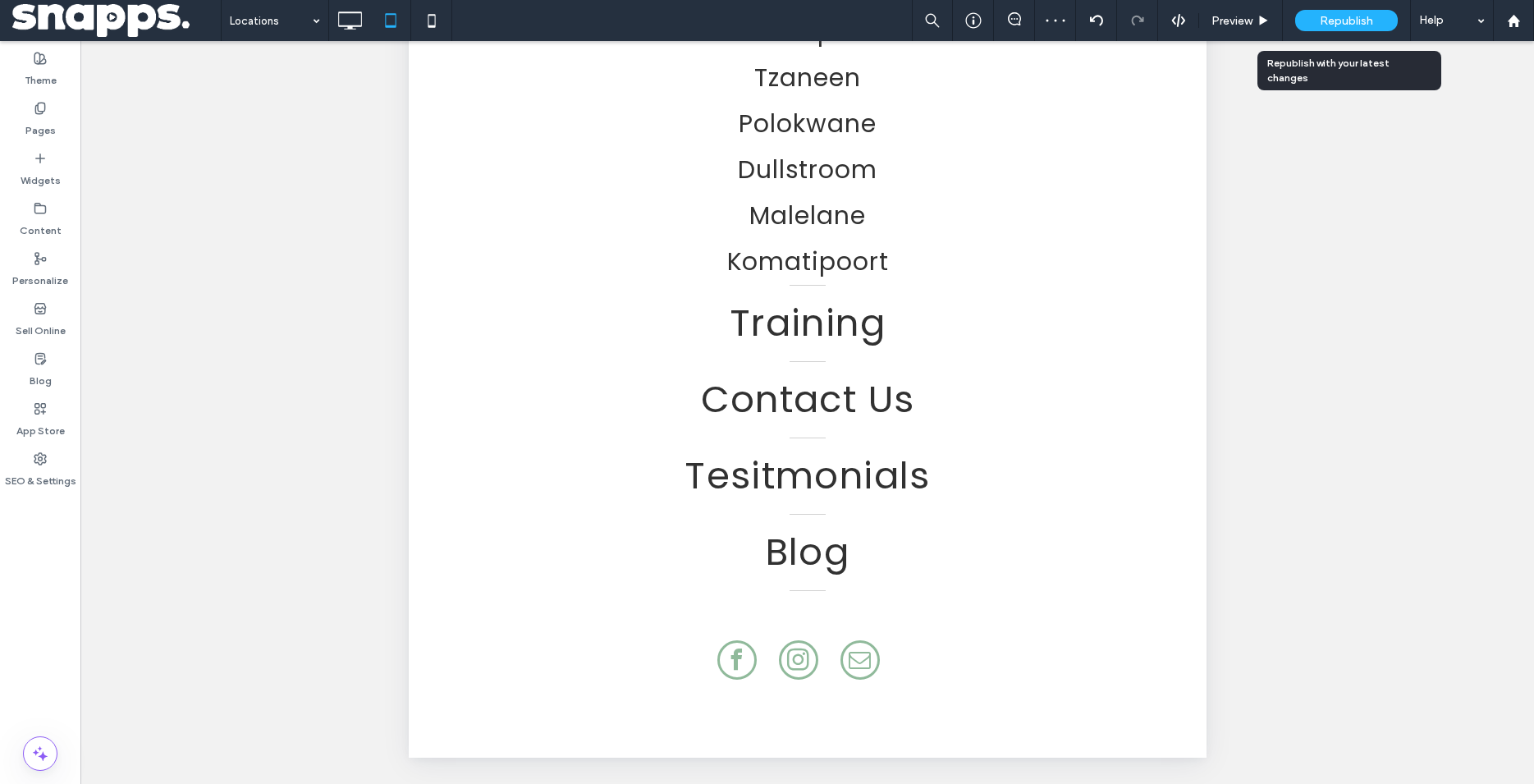
click at [1364, 14] on span "Republish" at bounding box center [1347, 21] width 53 height 14
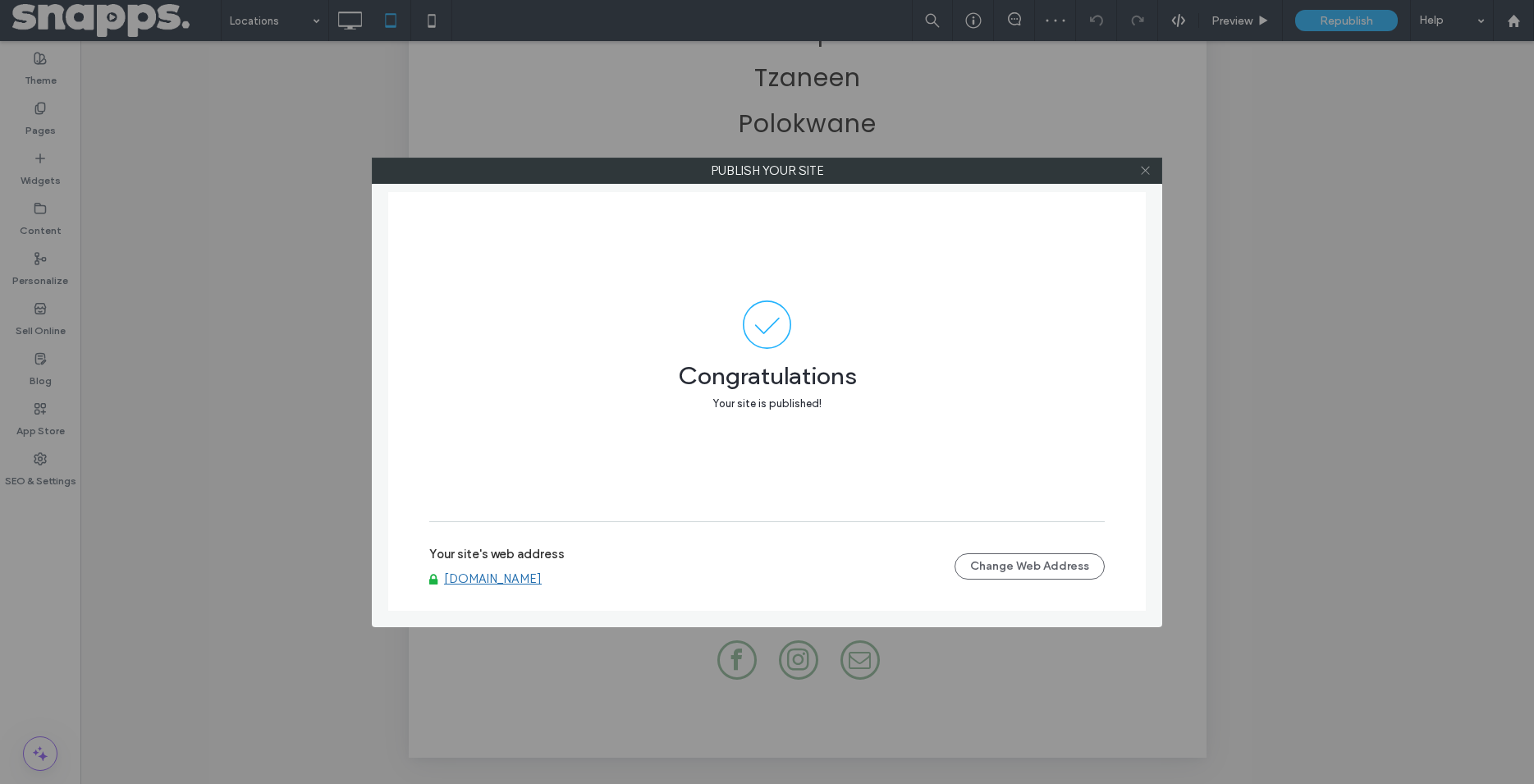
click at [1148, 172] on icon at bounding box center [1145, 171] width 12 height 12
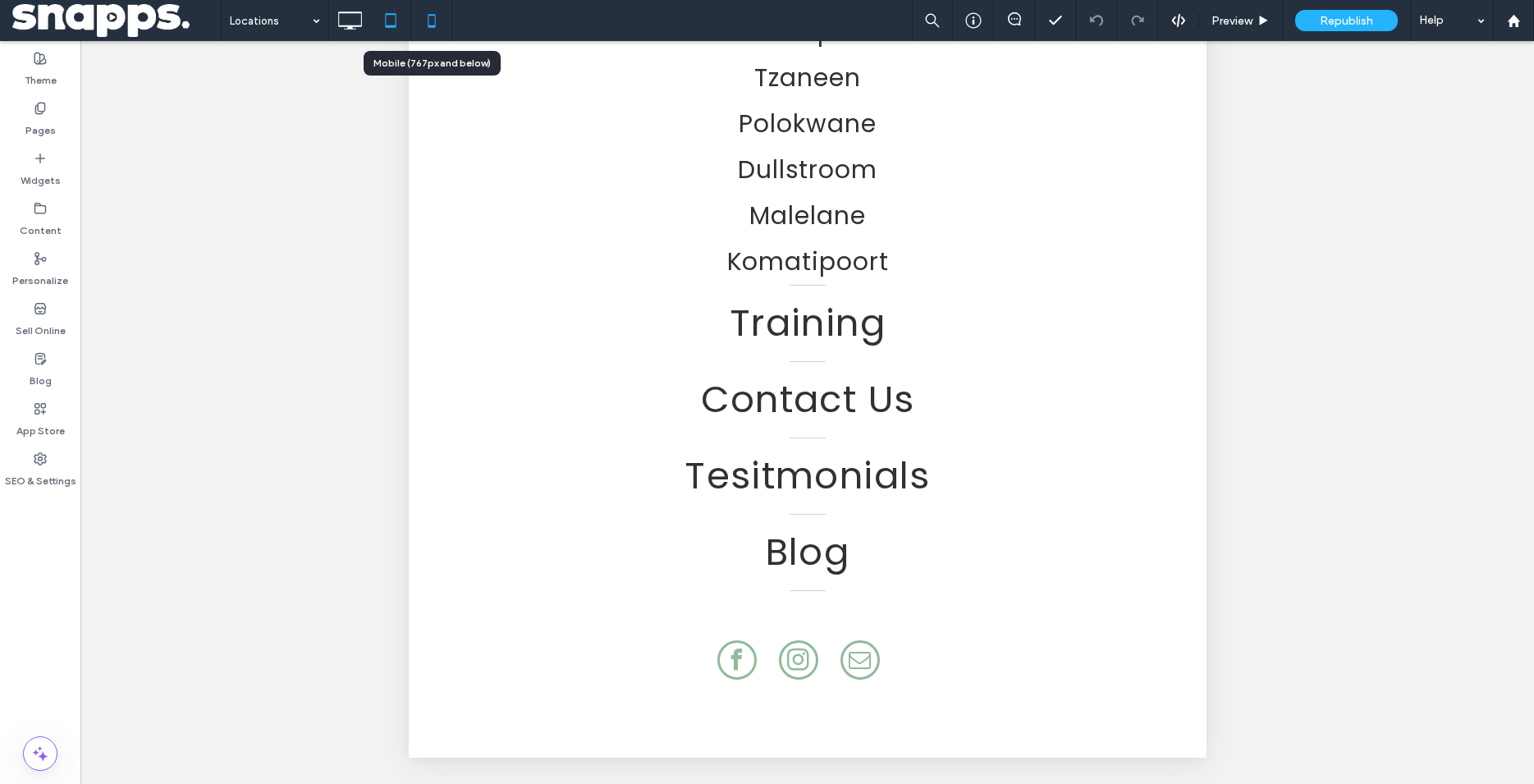
click at [424, 29] on icon at bounding box center [432, 21] width 33 height 33
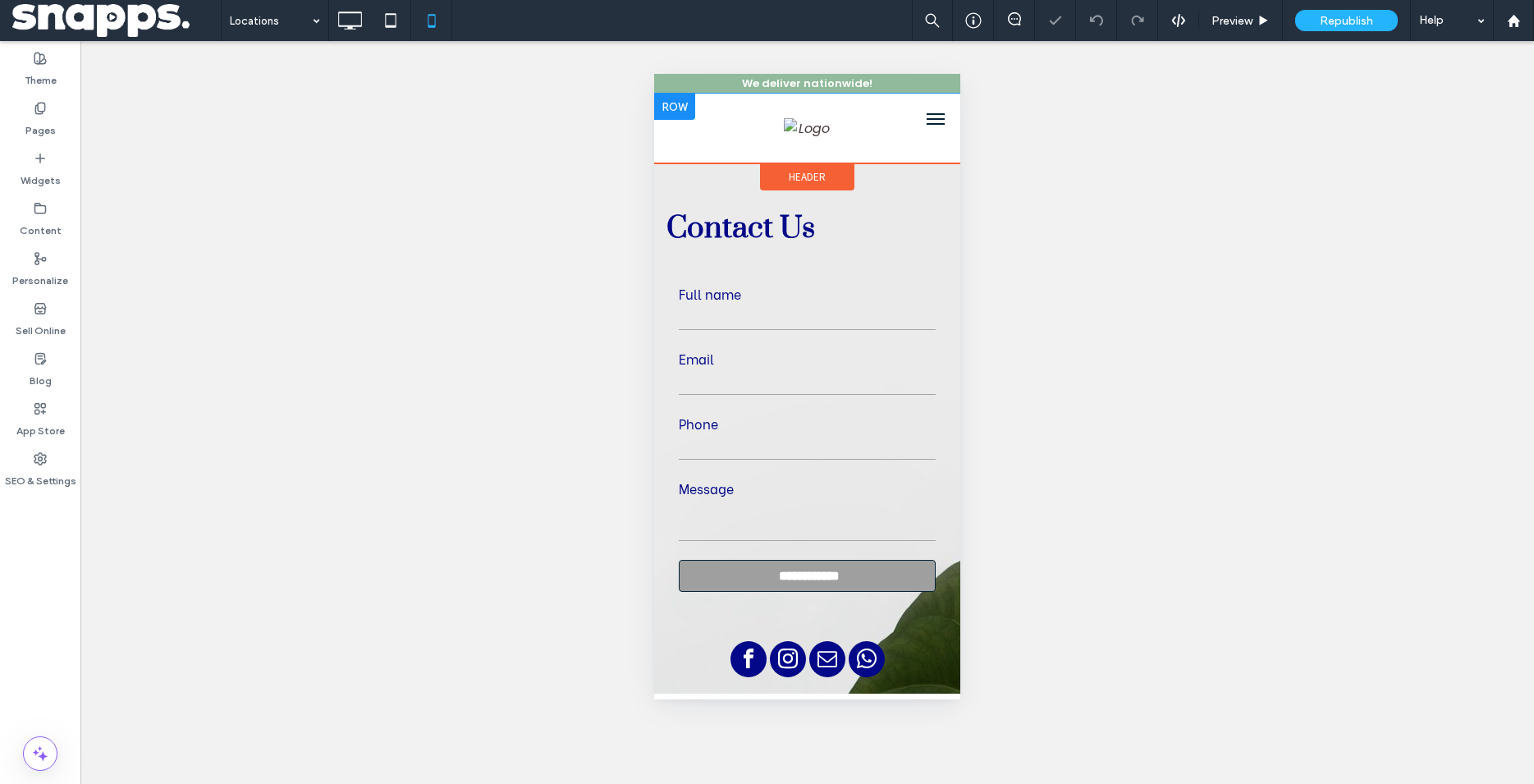
scroll to position [0, 0]
click at [924, 126] on button "menu" at bounding box center [936, 119] width 33 height 33
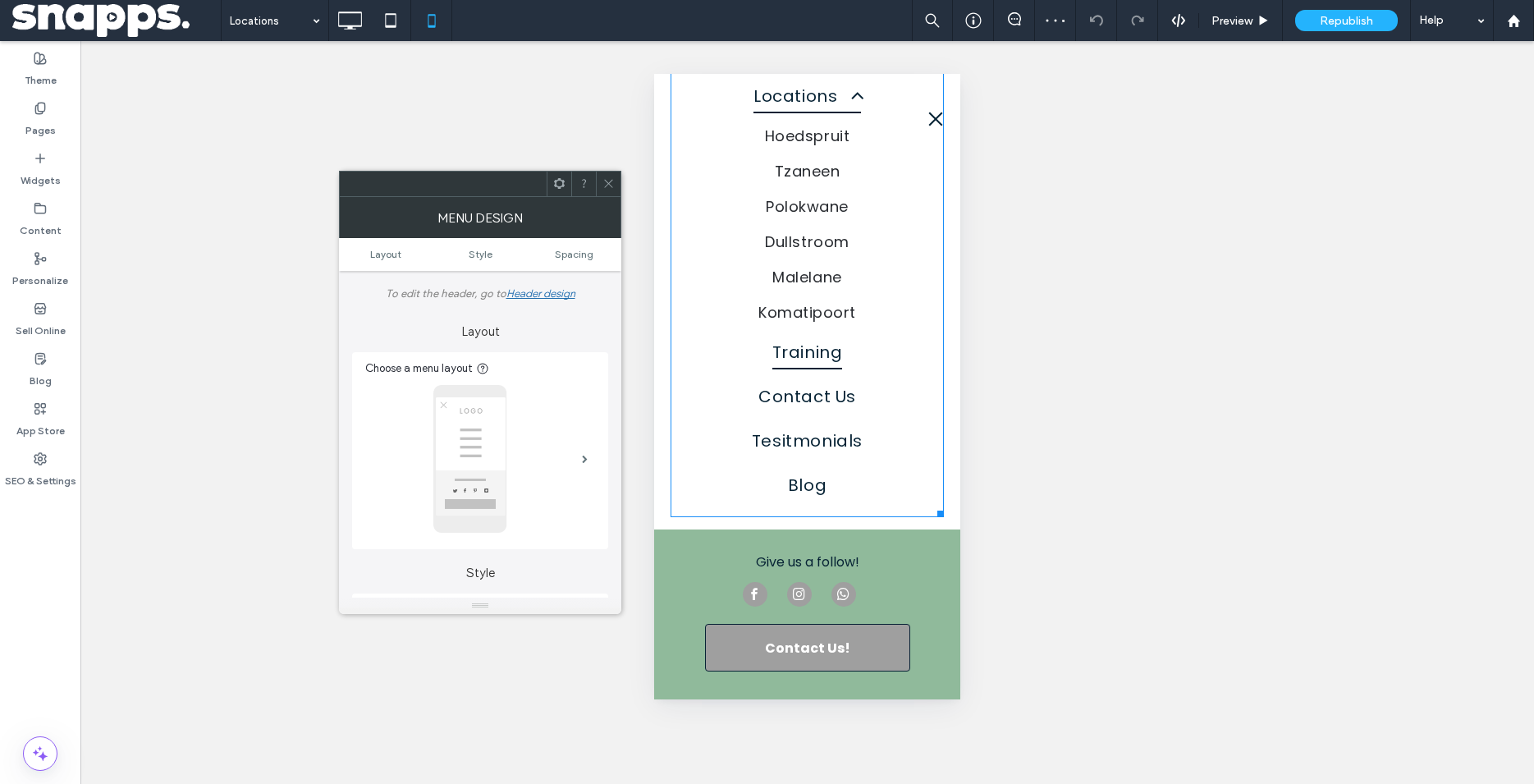
scroll to position [230, 0]
click at [809, 592] on div at bounding box center [808, 595] width 130 height 29
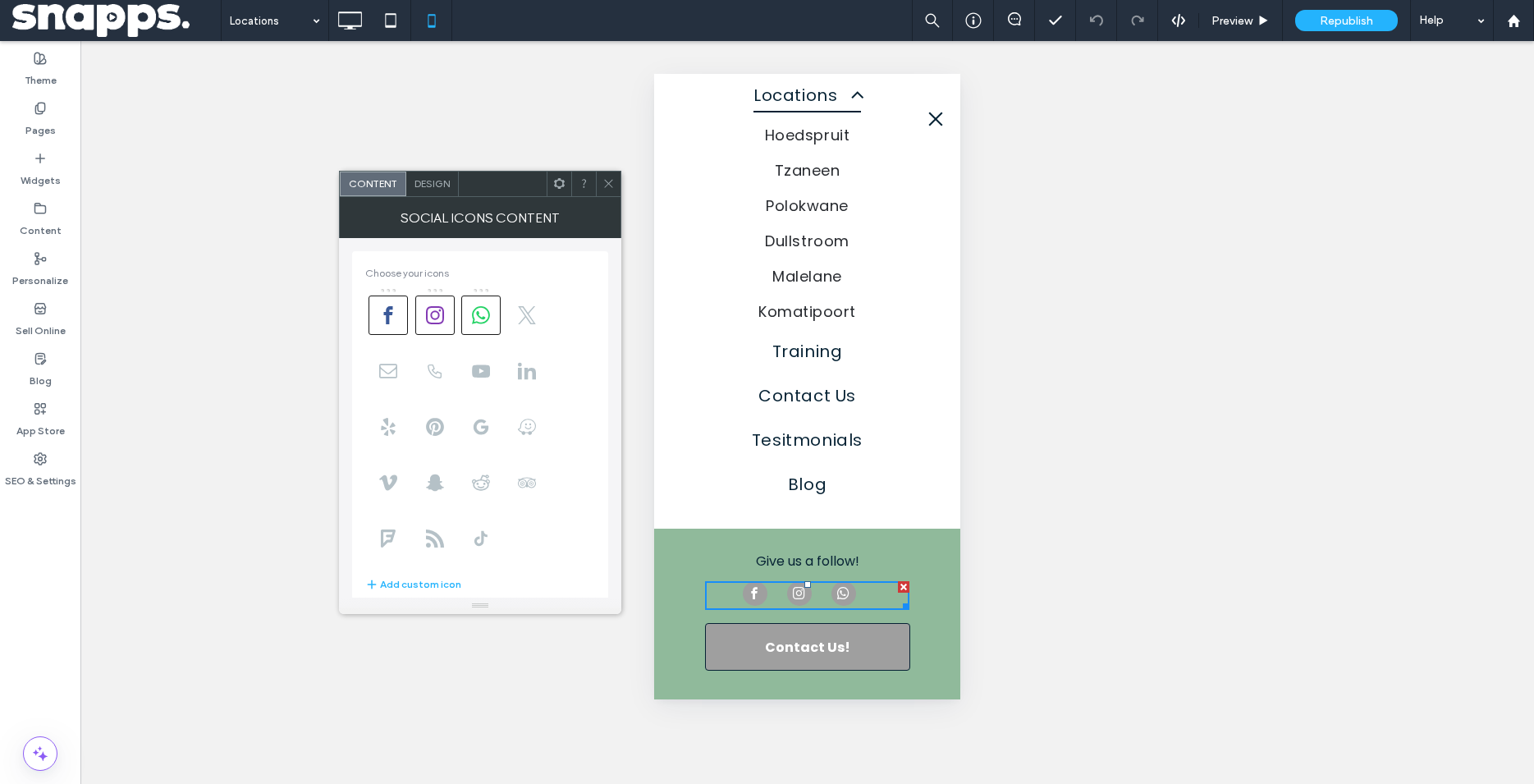
click at [460, 312] on div at bounding box center [480, 426] width 230 height 279
click at [480, 315] on icon at bounding box center [480, 315] width 18 height 18
click at [608, 181] on icon at bounding box center [609, 184] width 12 height 12
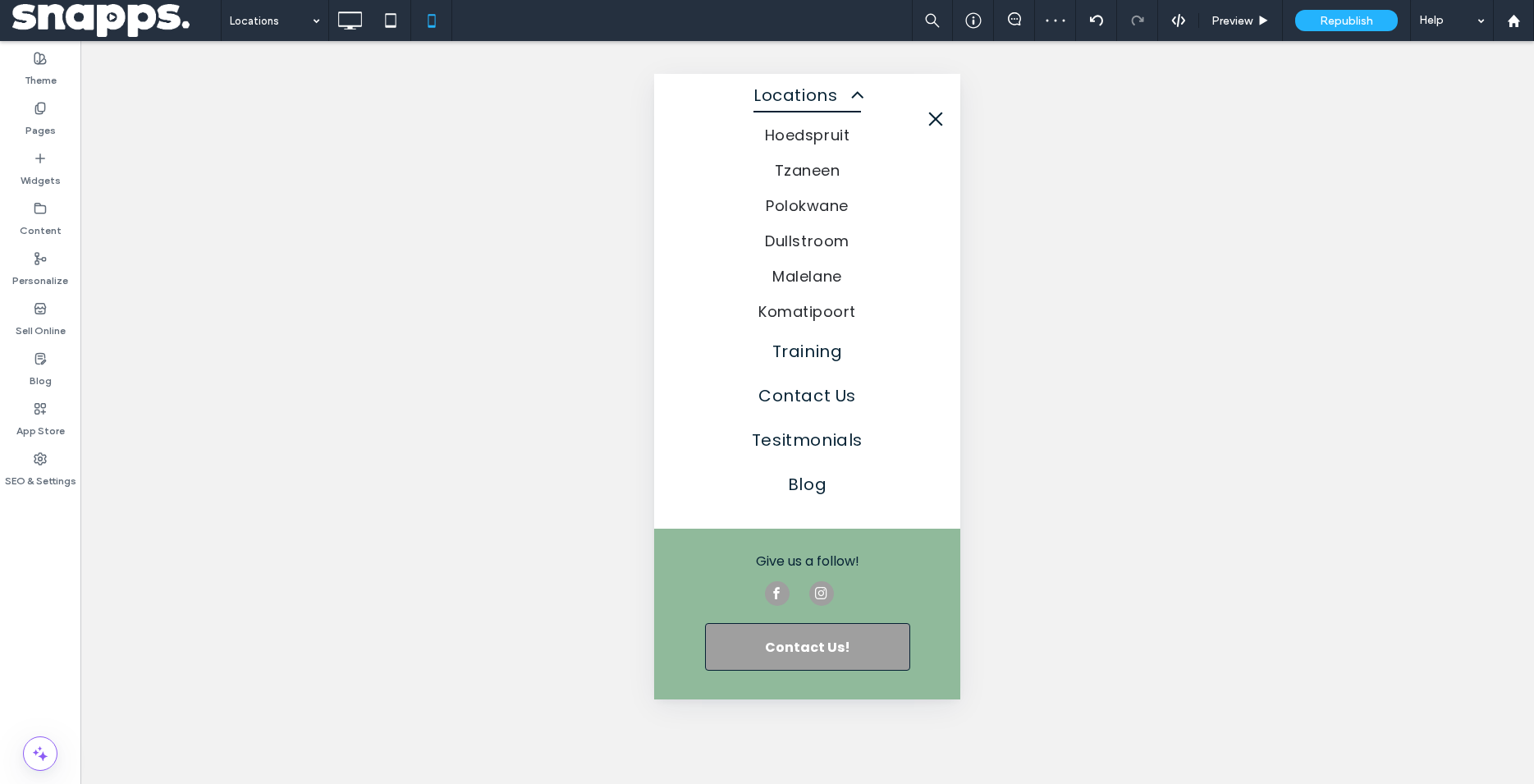
scroll to position [0, 0]
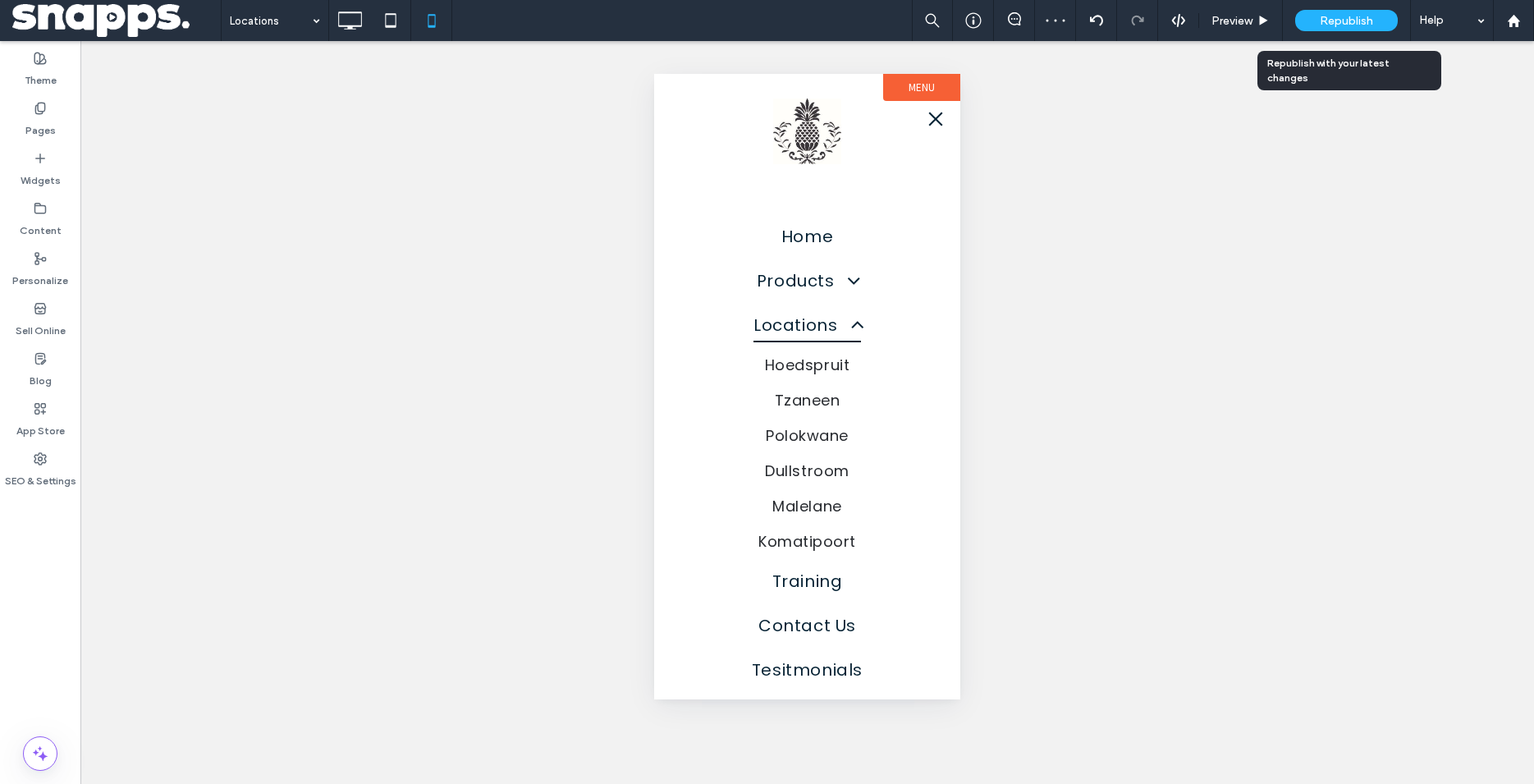
click at [1356, 18] on span "Republish" at bounding box center [1347, 21] width 53 height 14
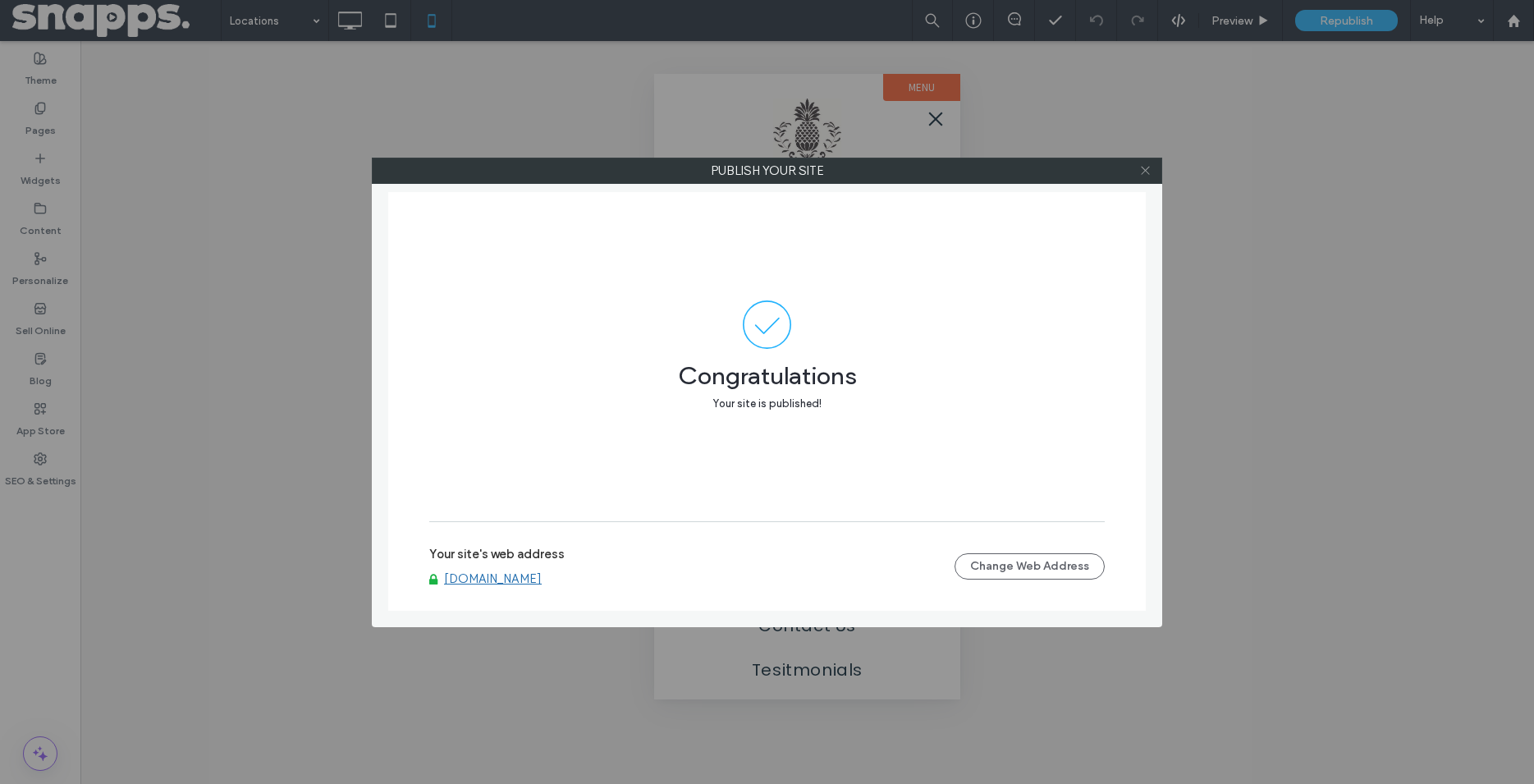
click at [1143, 177] on span at bounding box center [1145, 171] width 12 height 24
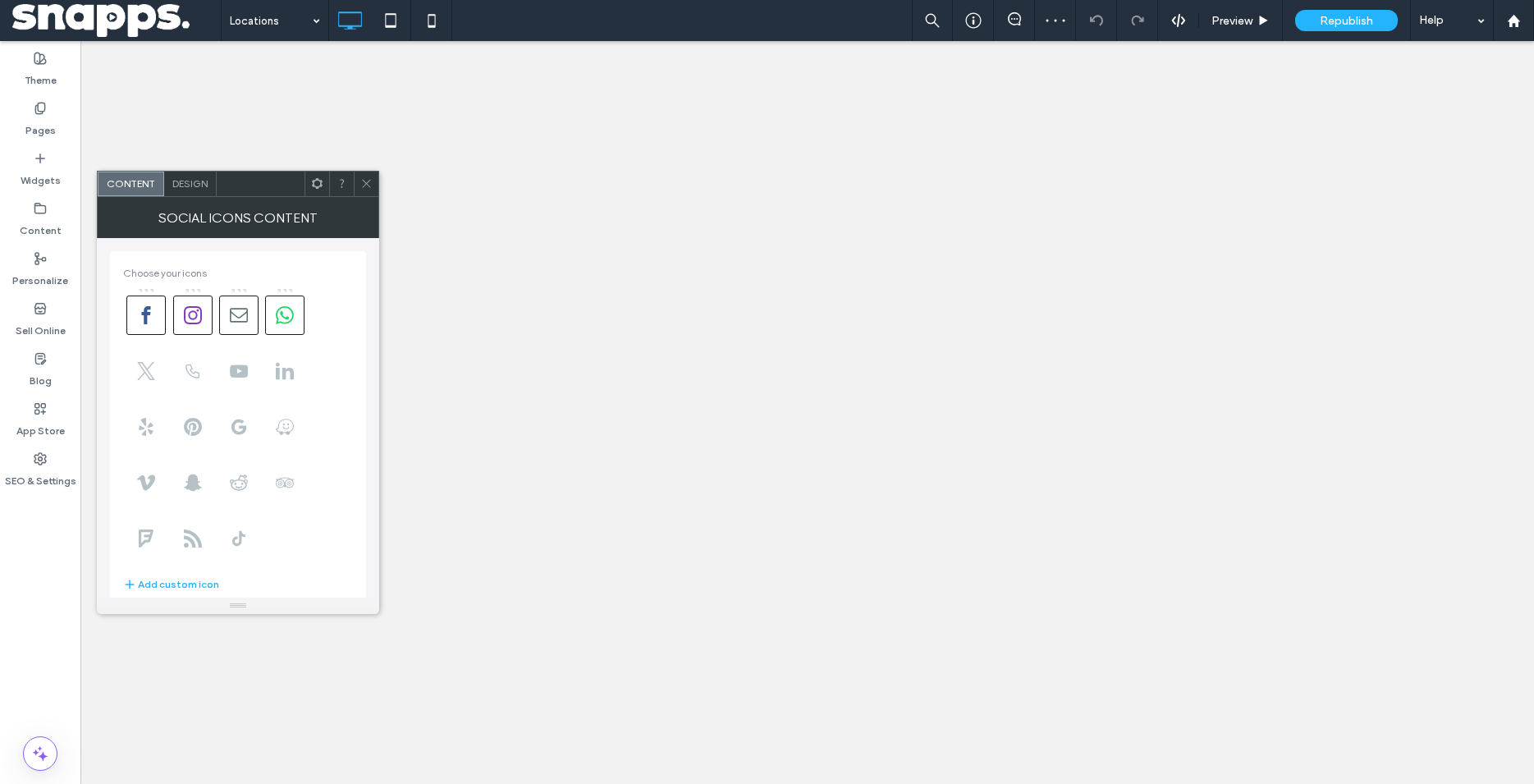
click at [280, 312] on icon at bounding box center [284, 315] width 18 height 18
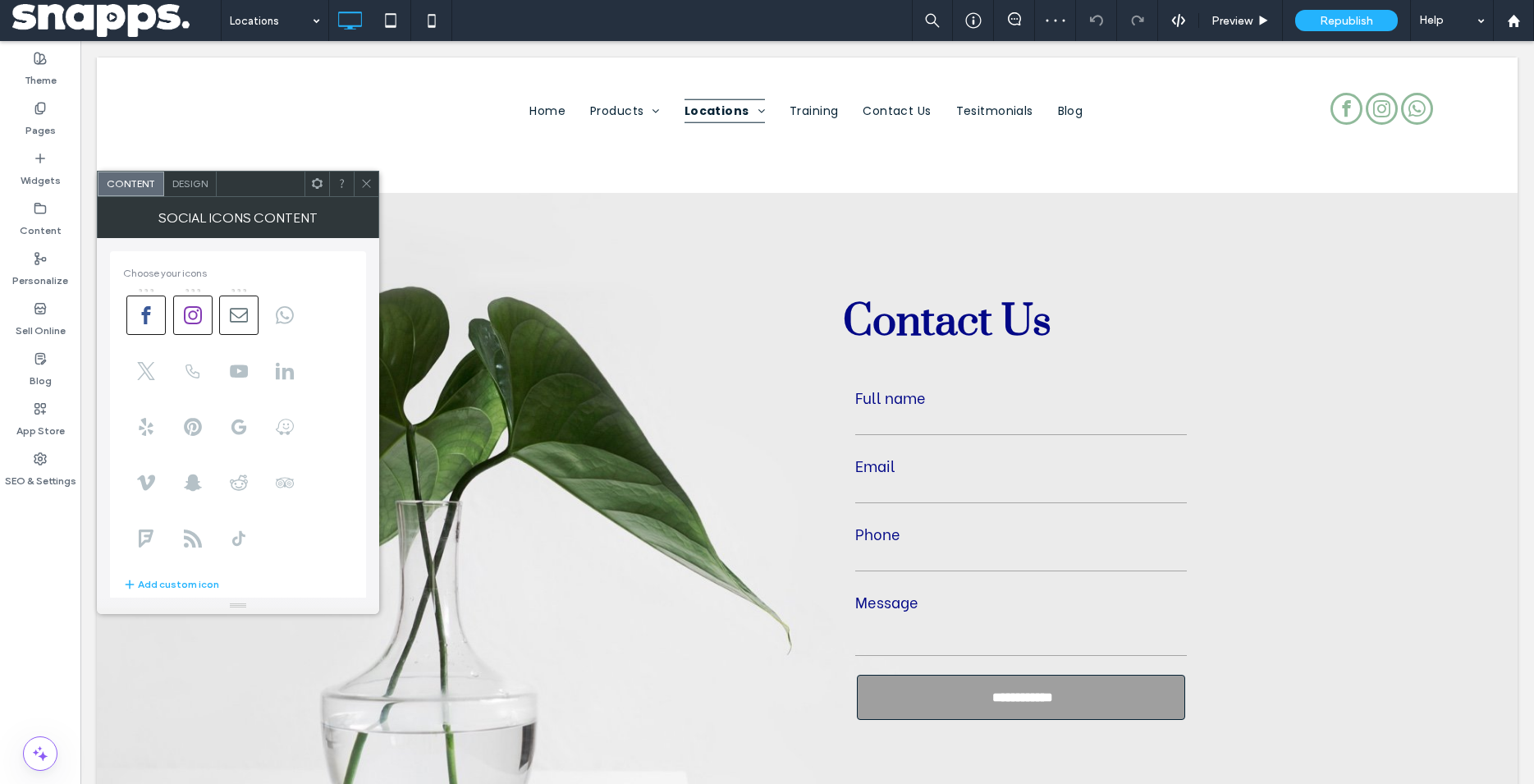
scroll to position [369, 0]
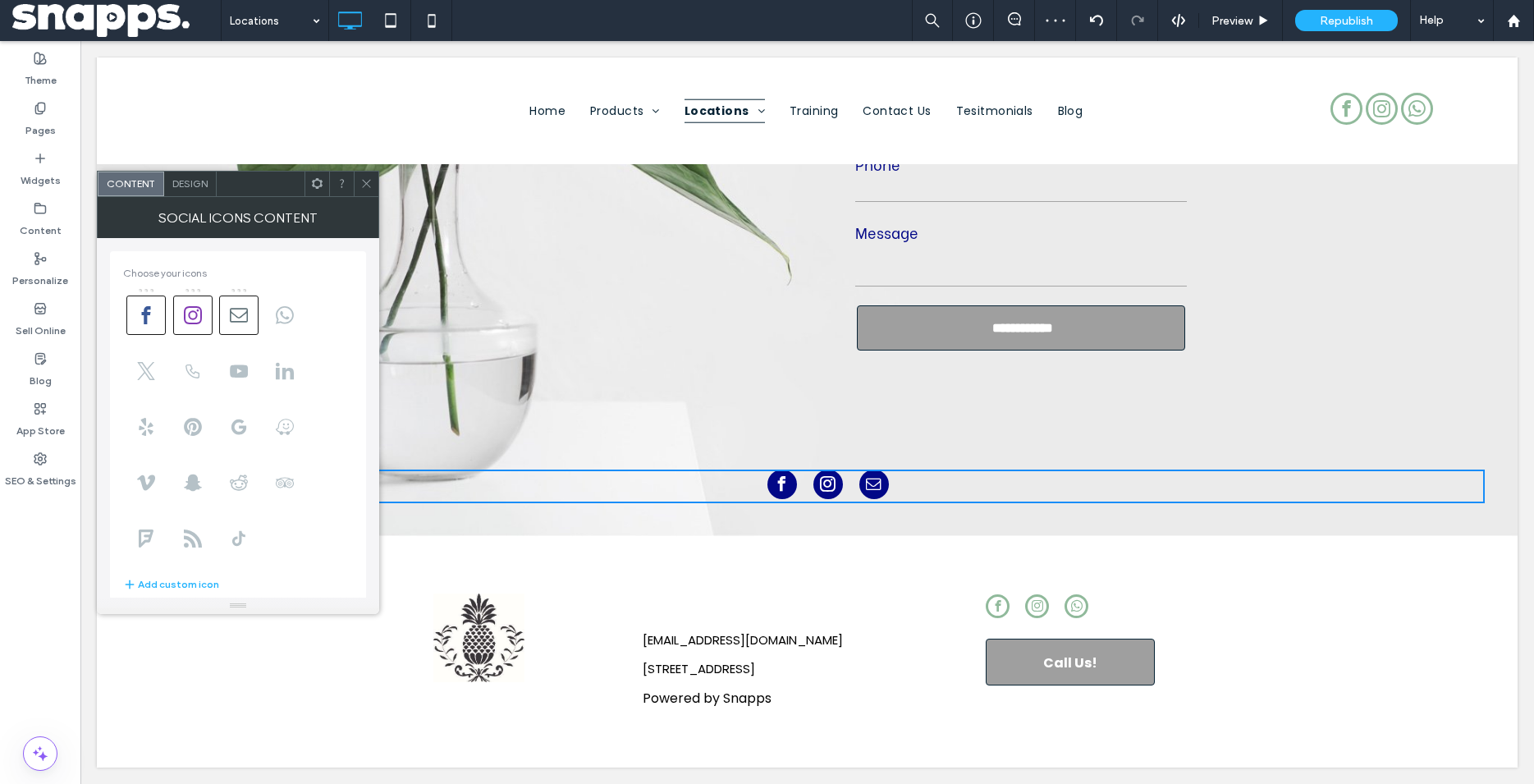
click at [369, 180] on icon at bounding box center [367, 184] width 12 height 12
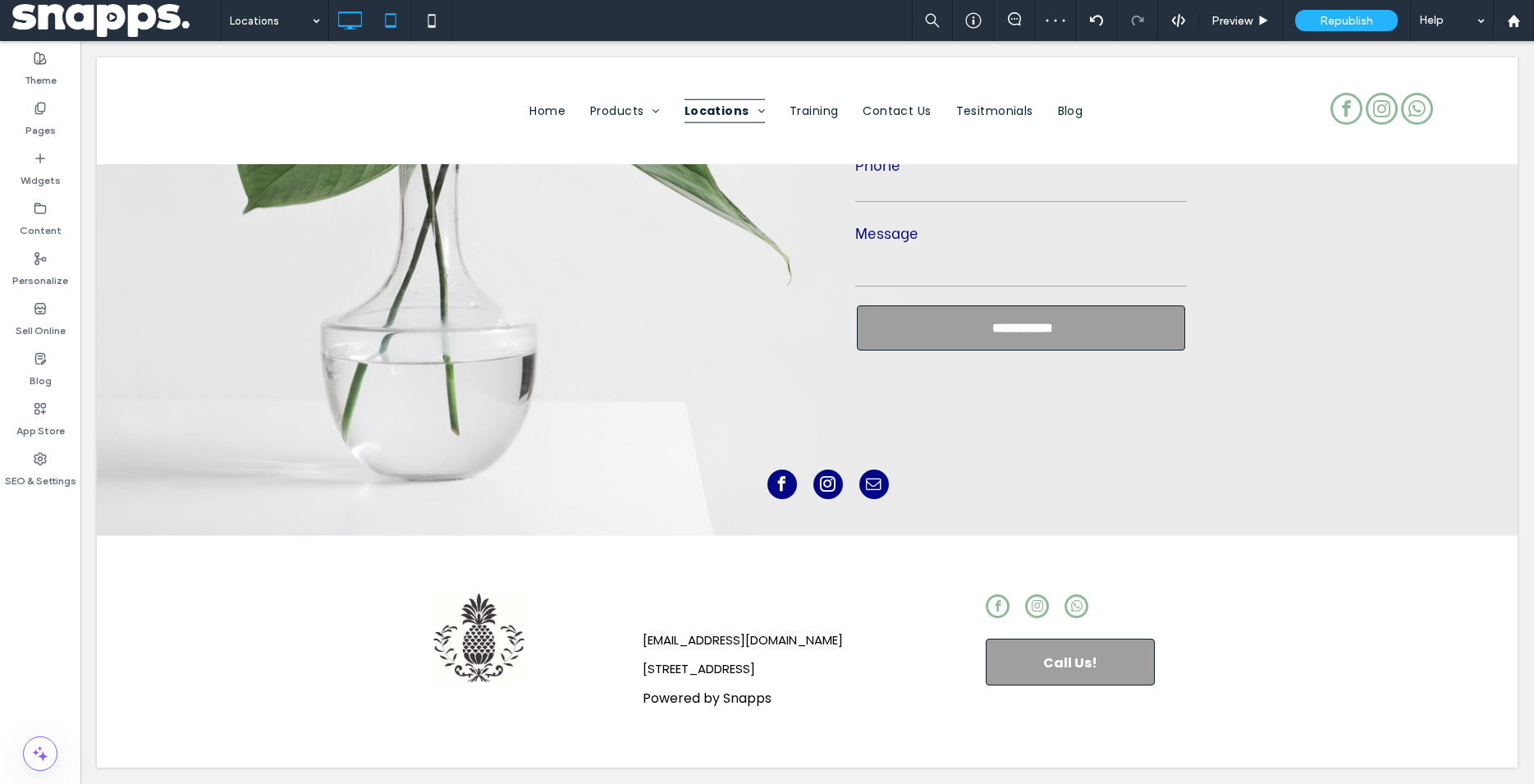
scroll to position [0, 0]
click at [1368, 16] on span "Republish" at bounding box center [1347, 21] width 53 height 14
